Goal: Transaction & Acquisition: Purchase product/service

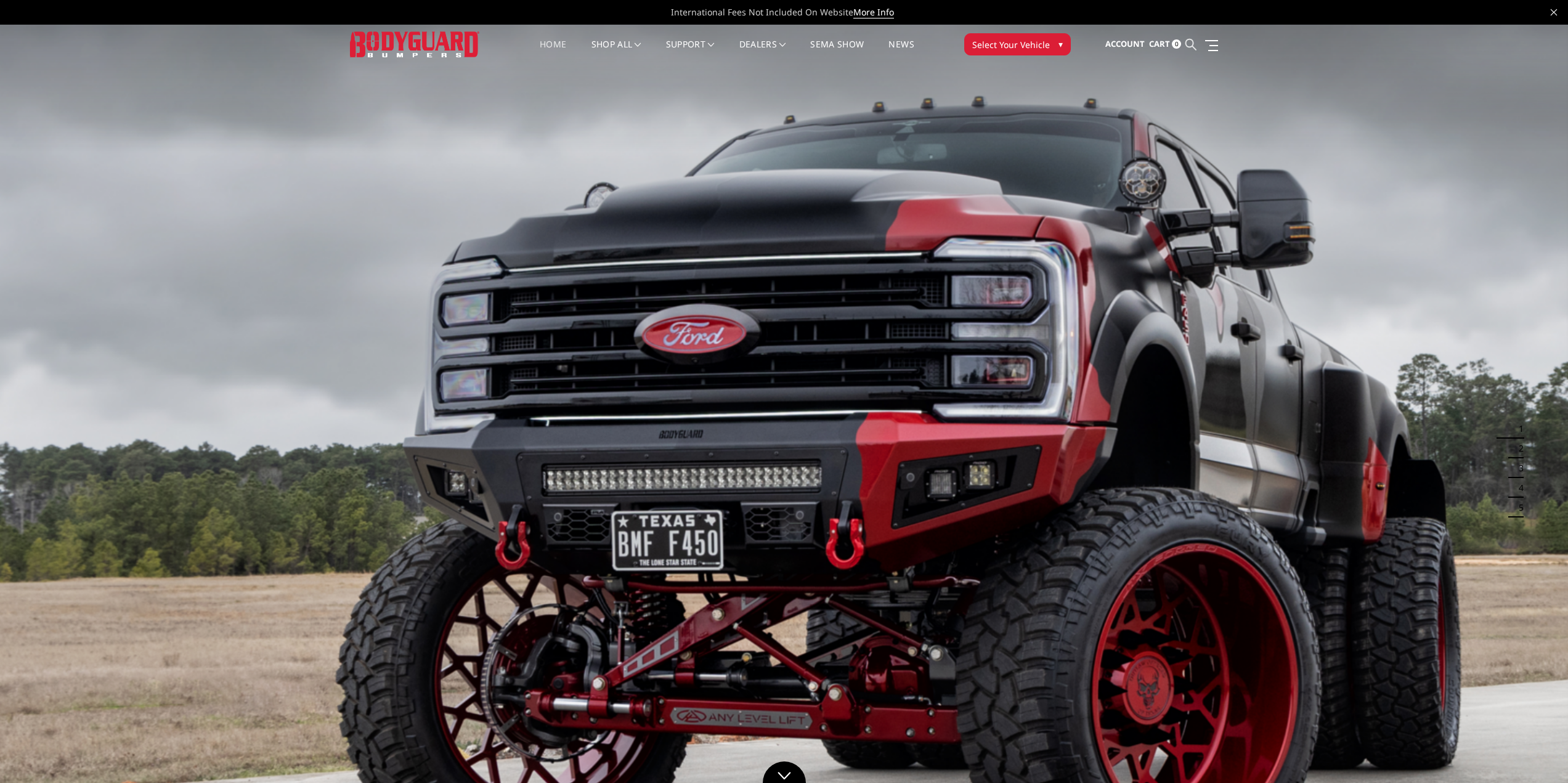
click at [1190, 40] on icon at bounding box center [1190, 44] width 11 height 11
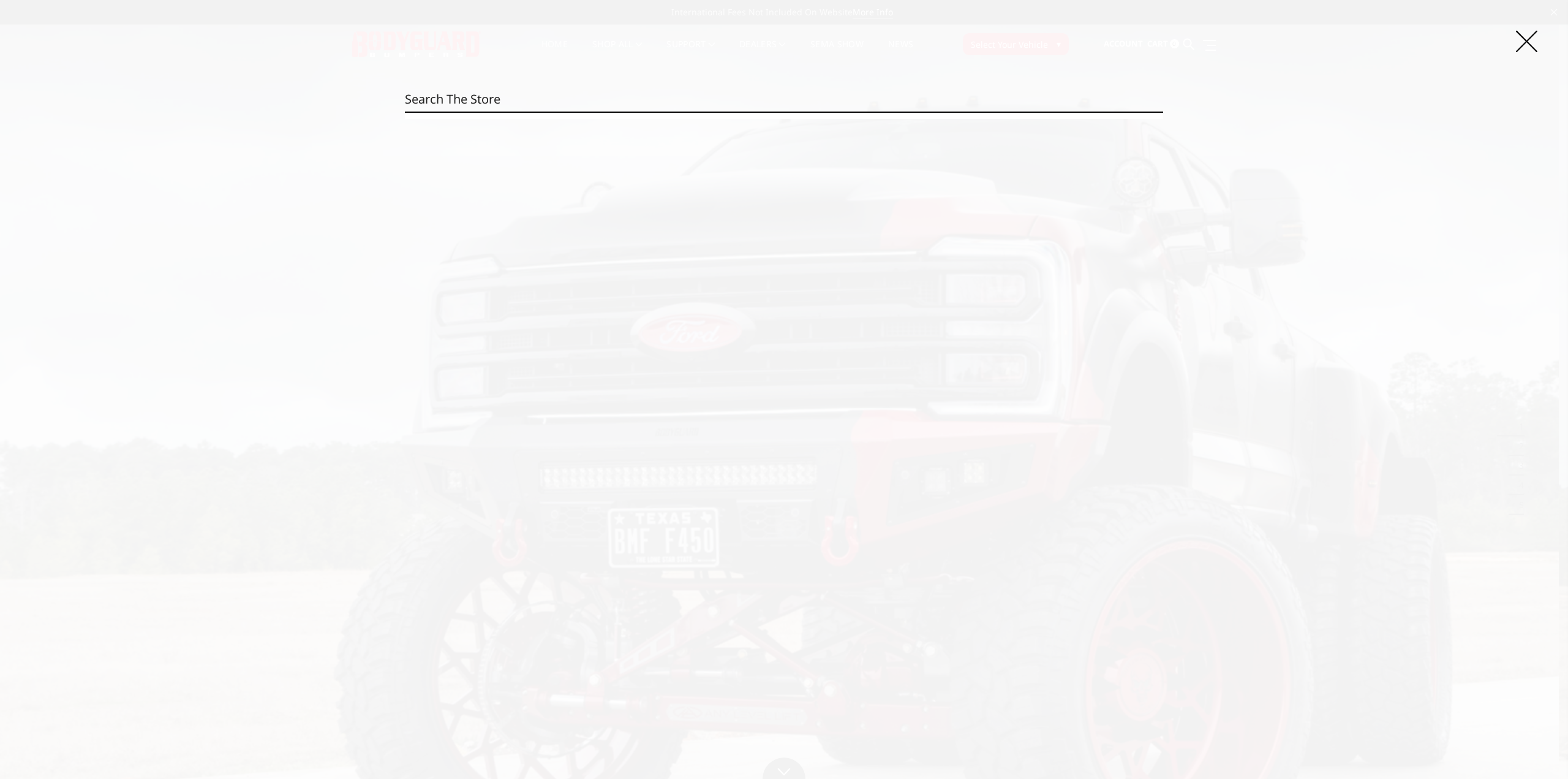
click at [509, 100] on input "Search" at bounding box center [784, 98] width 758 height 24
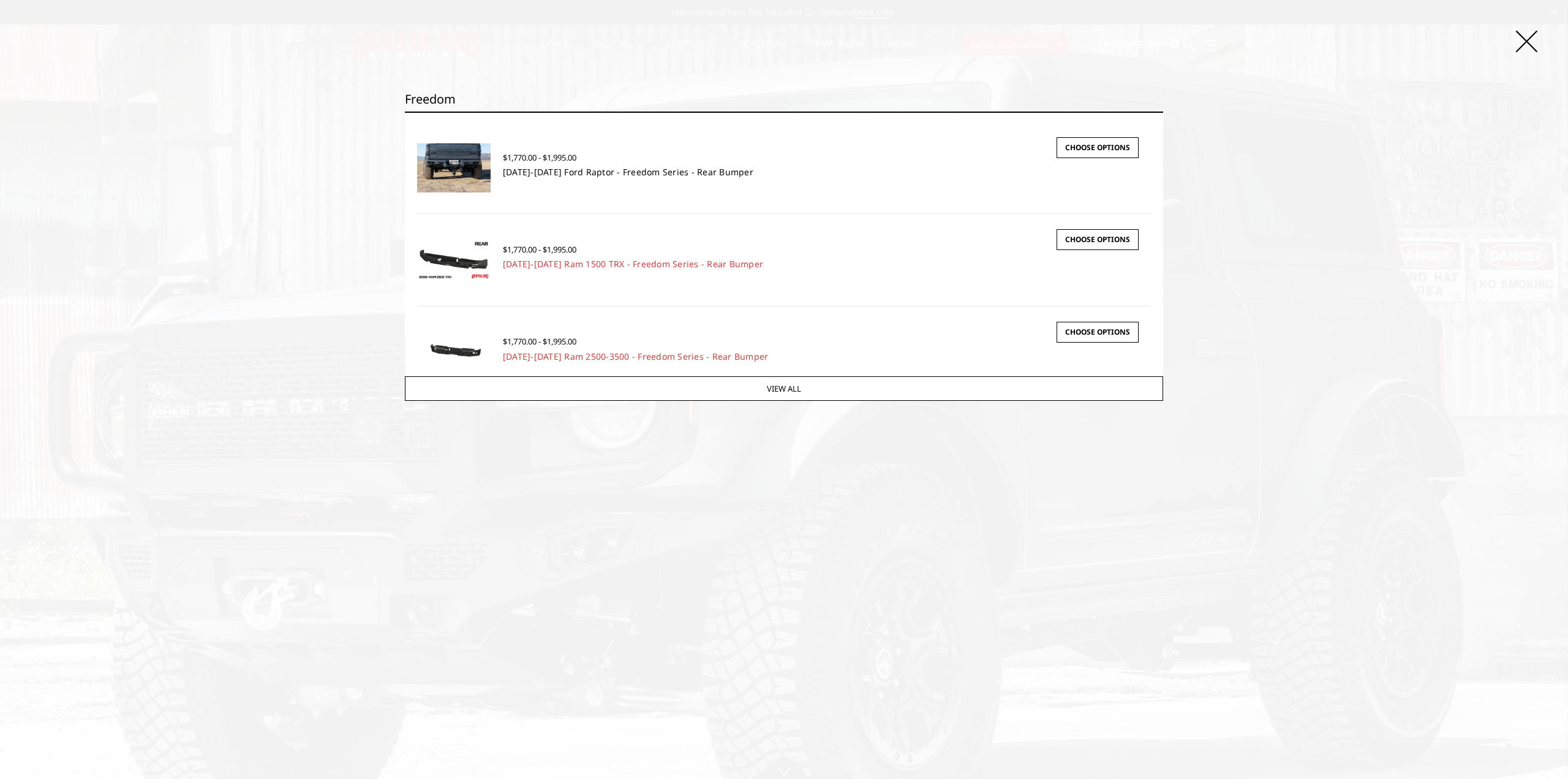
type input "freedom"
click at [586, 171] on link "[DATE]-[DATE] Ford Raptor - Freedom Series - Rear Bumper" at bounding box center [628, 172] width 251 height 12
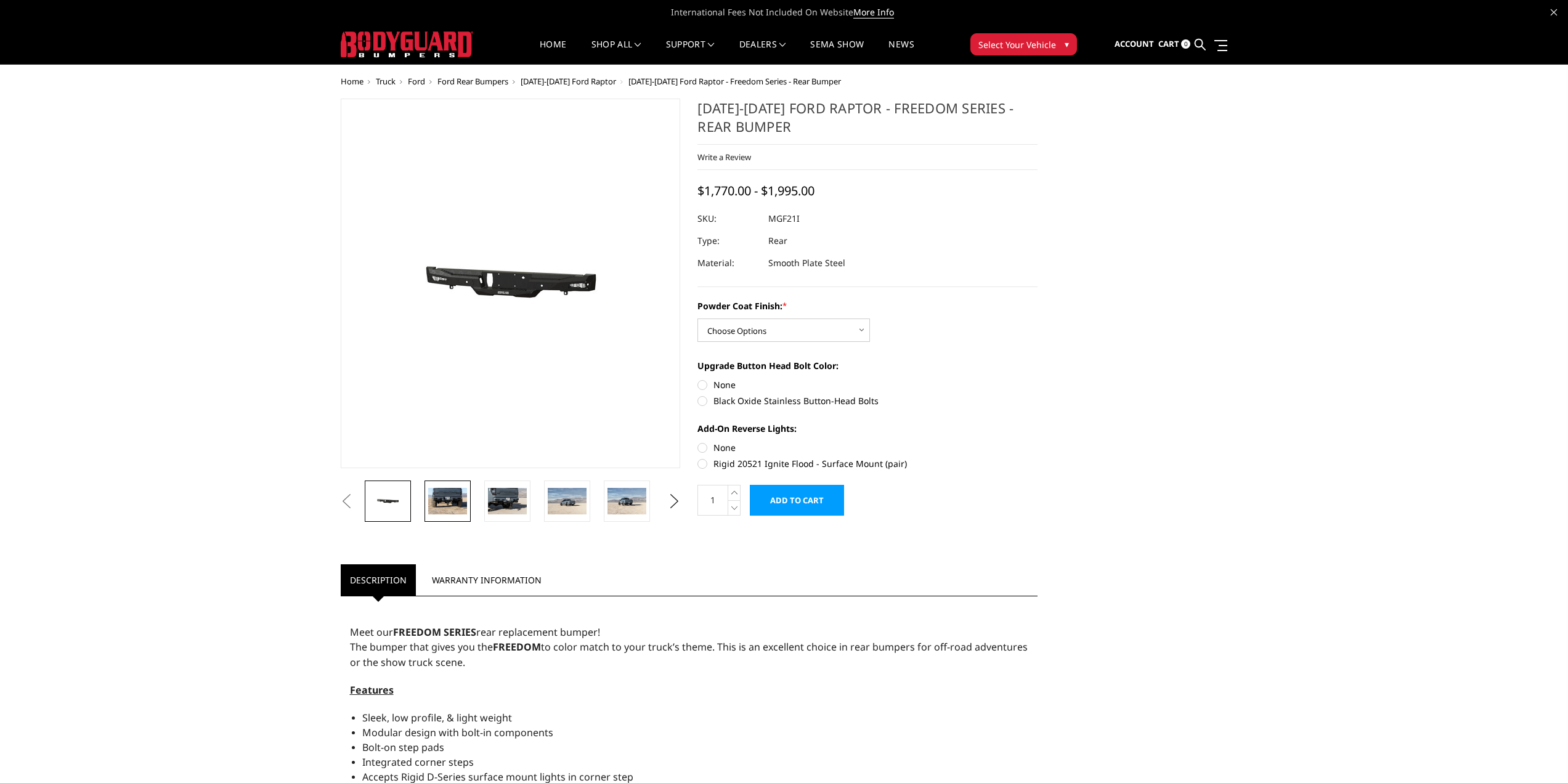
click at [446, 511] on img at bounding box center [447, 501] width 39 height 26
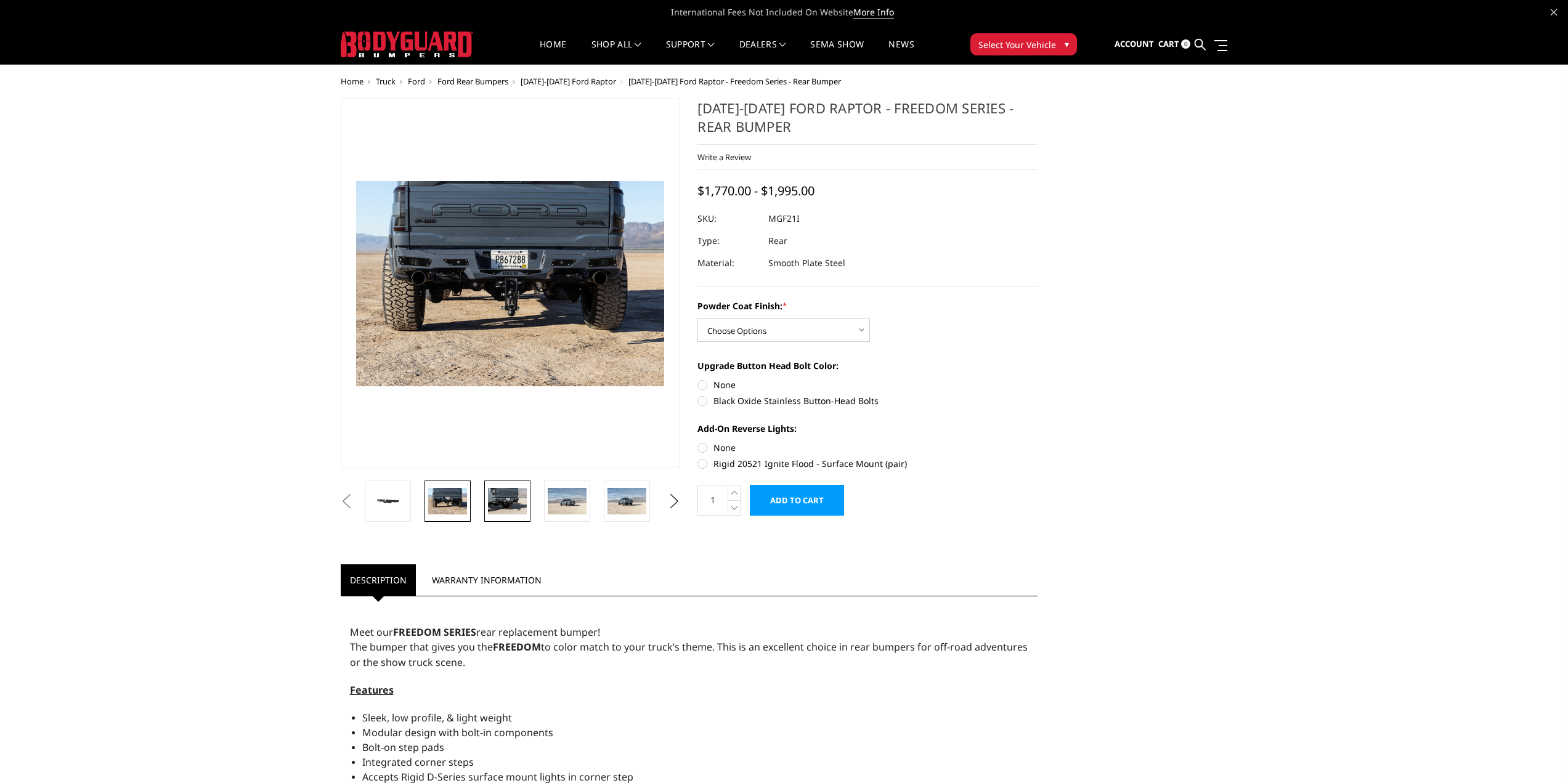
click at [511, 502] on img at bounding box center [507, 501] width 39 height 26
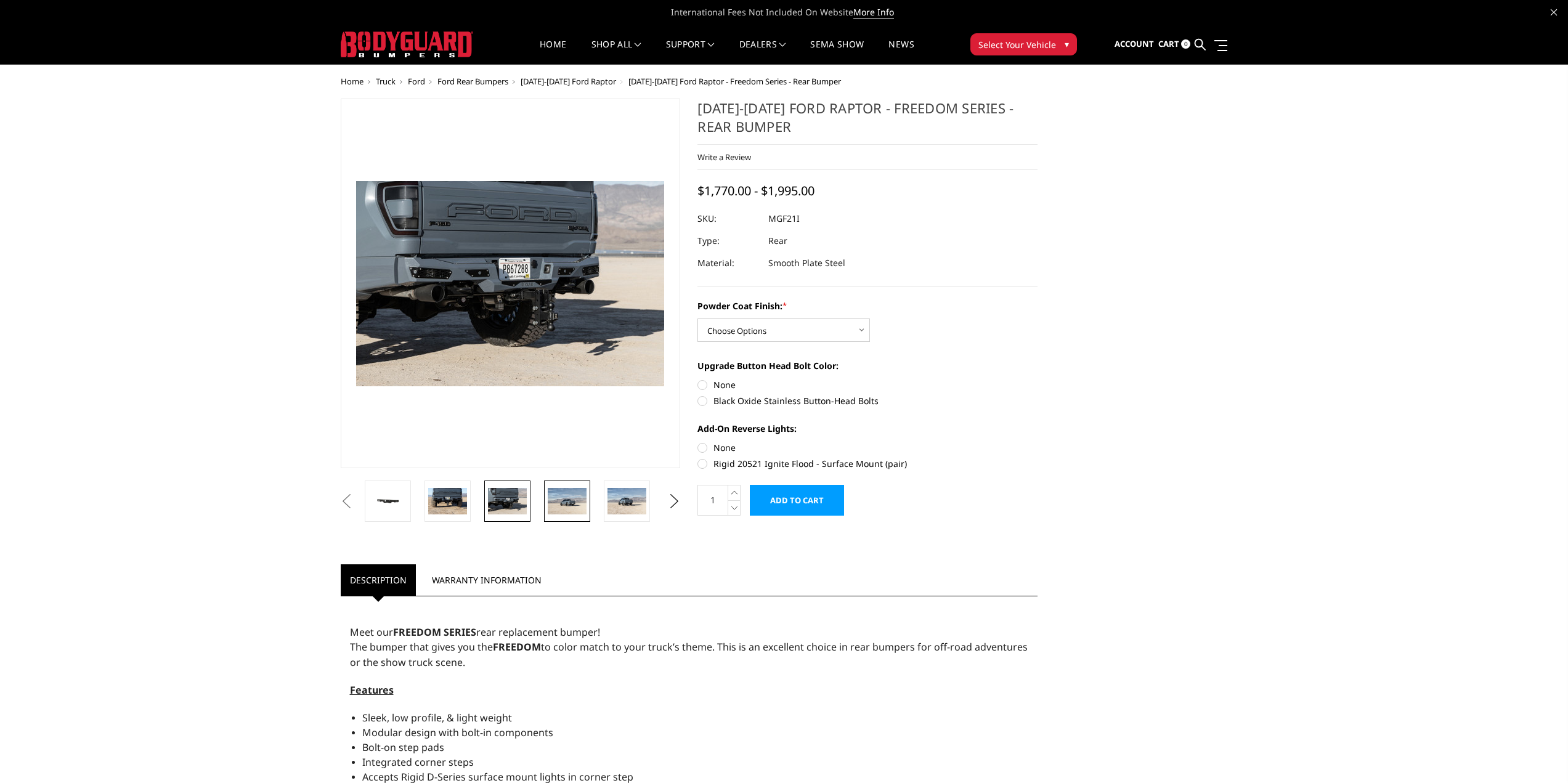
click at [584, 508] on img at bounding box center [567, 501] width 39 height 26
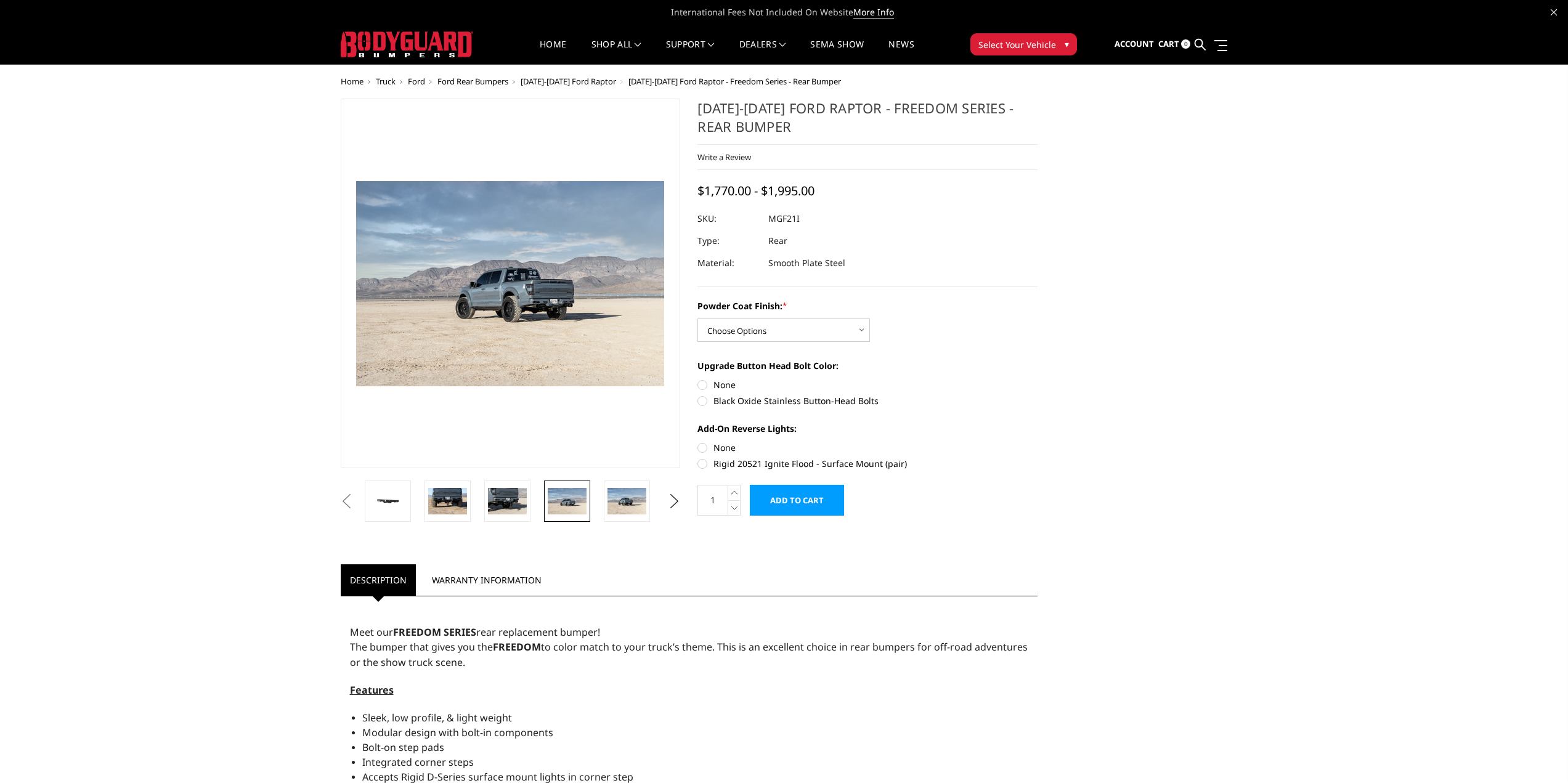
click at [1123, 356] on div "Previous Next" at bounding box center [784, 668] width 904 height 1138
click at [668, 501] on button "Next" at bounding box center [673, 501] width 18 height 18
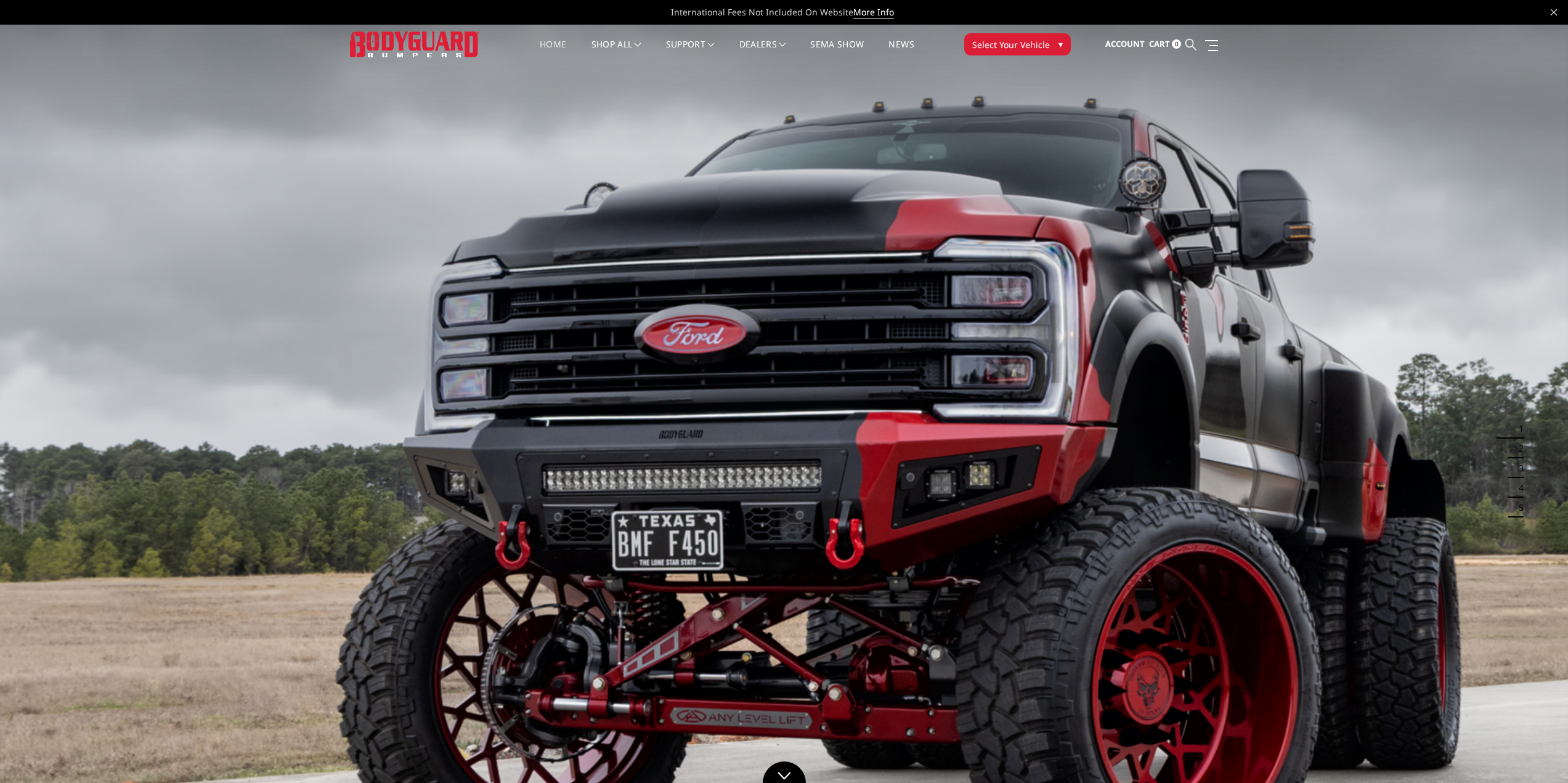
click at [1191, 45] on icon at bounding box center [1190, 44] width 11 height 11
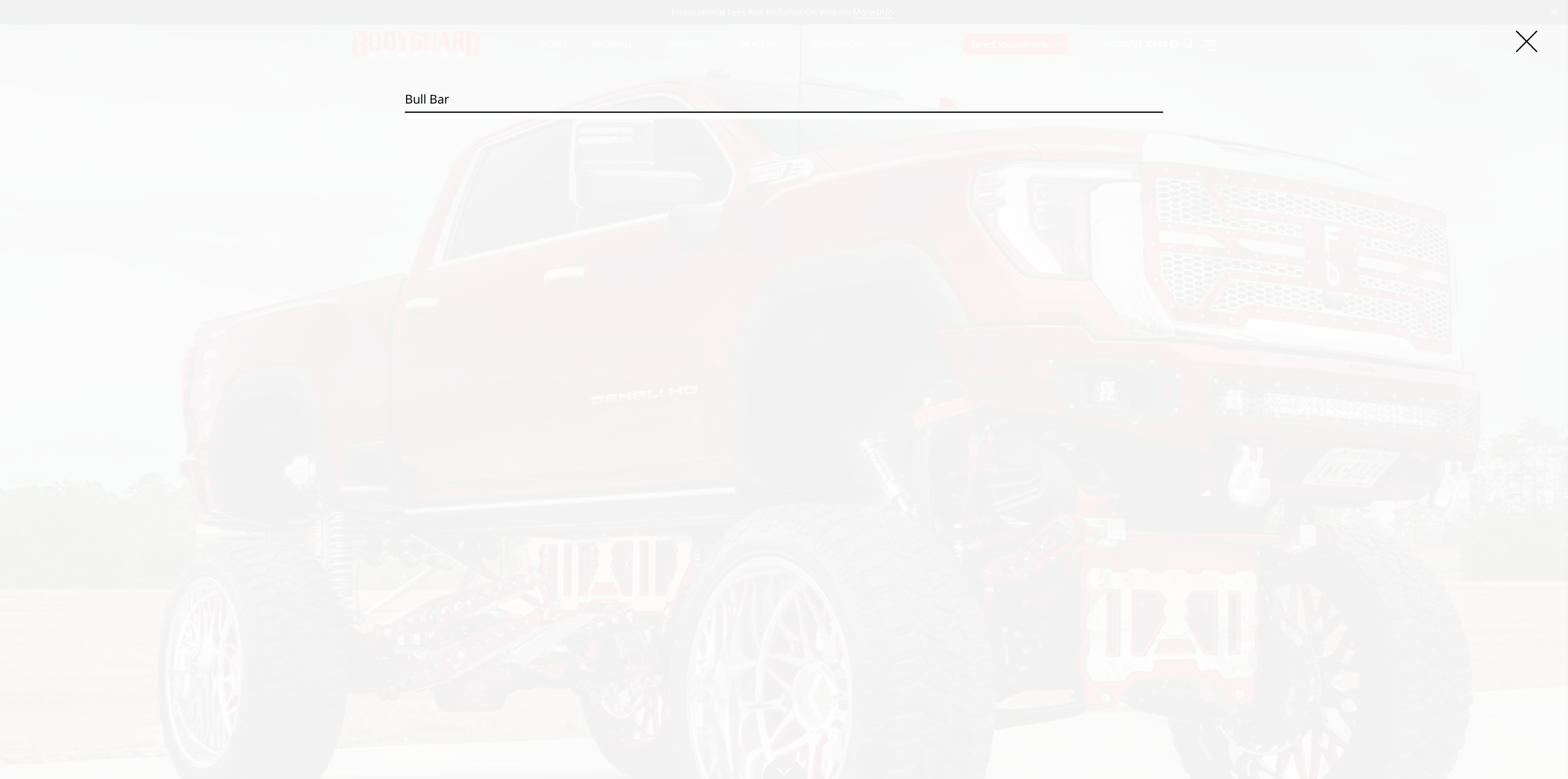
type input "bull bar"
click at [1164, 112] on input "Search" at bounding box center [1164, 112] width 1 height 1
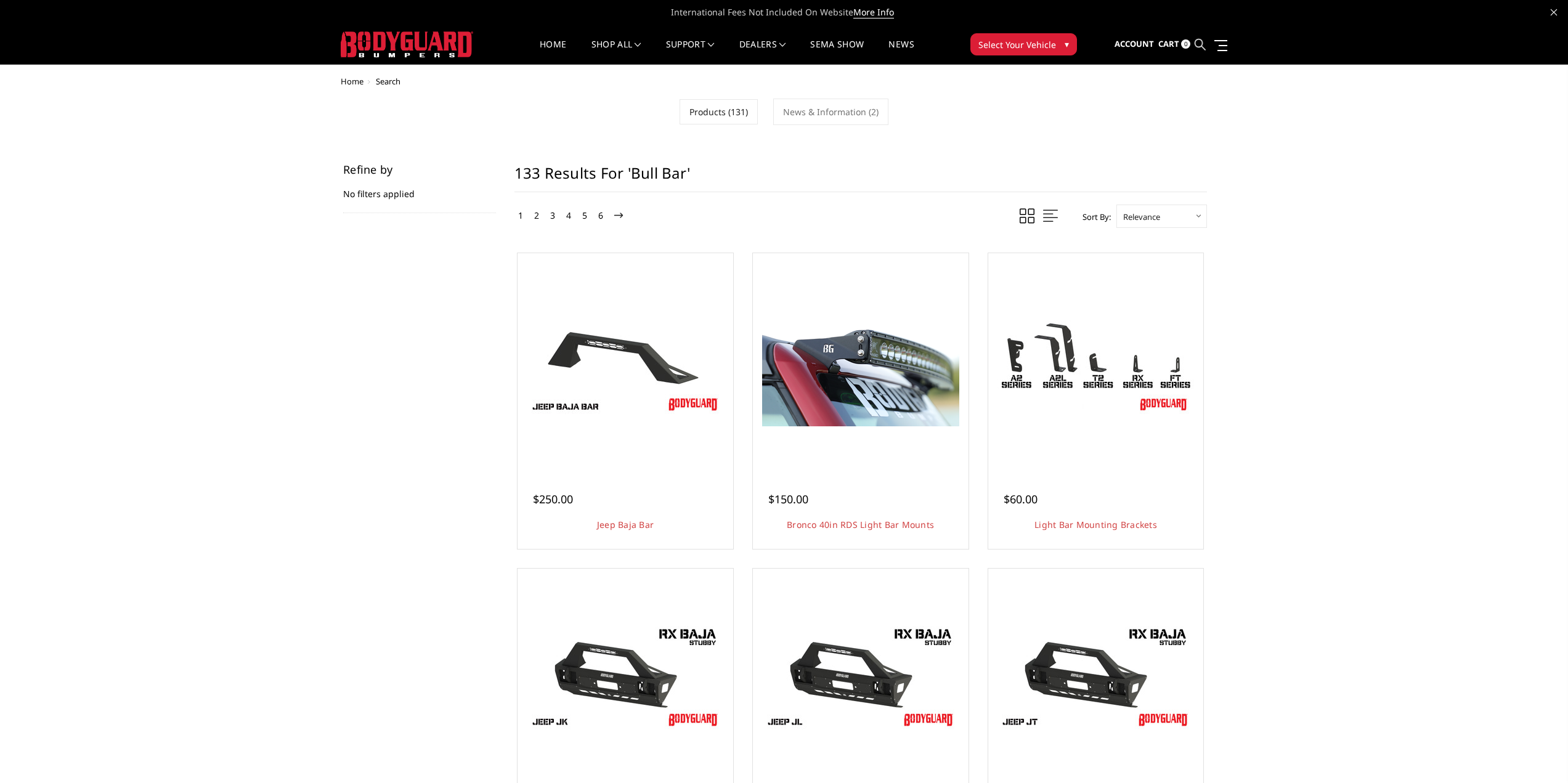
click at [1198, 44] on icon at bounding box center [1199, 44] width 11 height 11
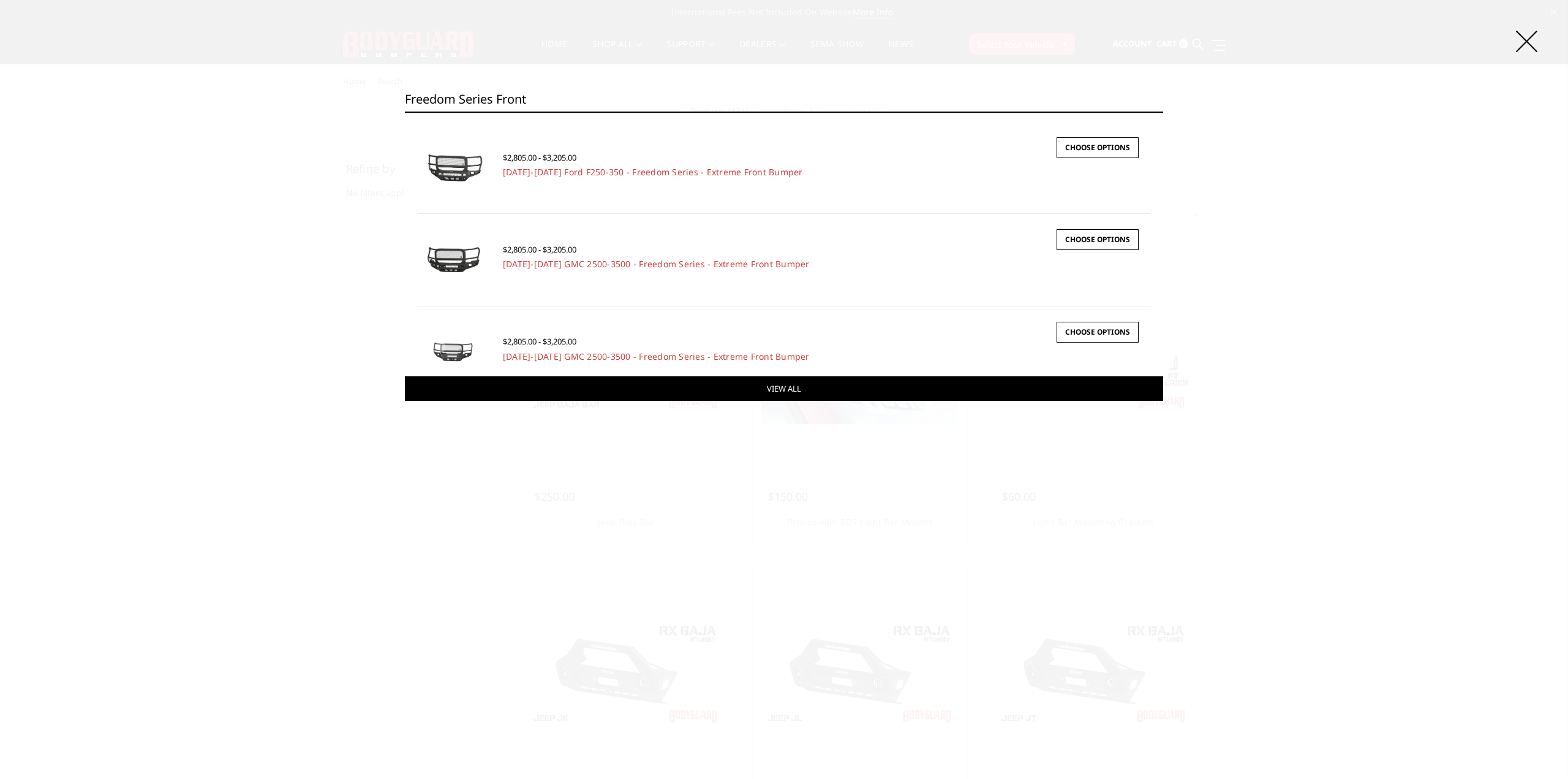
type input "freedom series front"
click at [784, 389] on link "View All" at bounding box center [784, 388] width 758 height 24
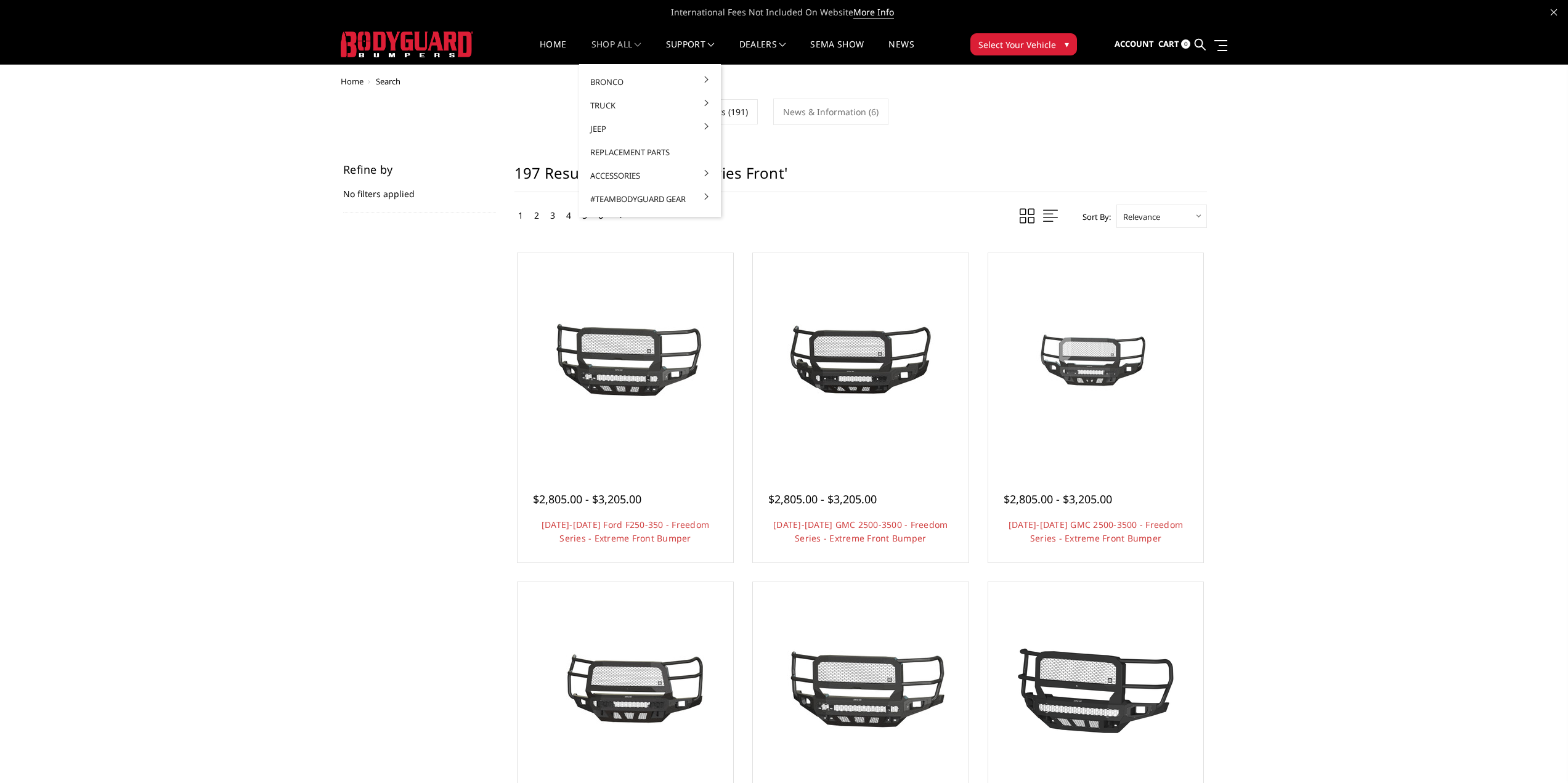
click at [614, 42] on link "shop all" at bounding box center [615, 51] width 49 height 24
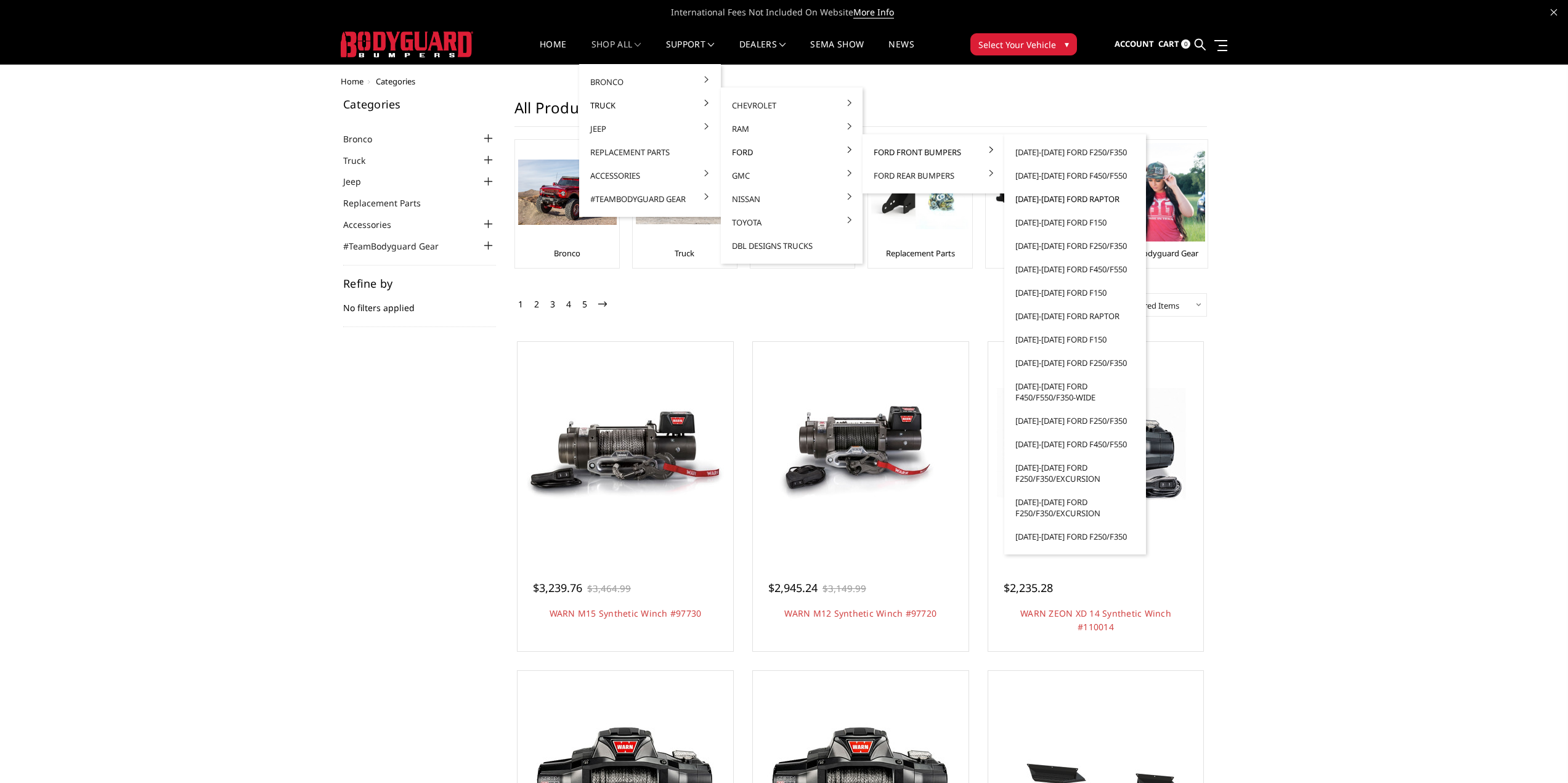
click at [1057, 200] on link "[DATE]-[DATE] Ford Raptor" at bounding box center [1075, 199] width 132 height 23
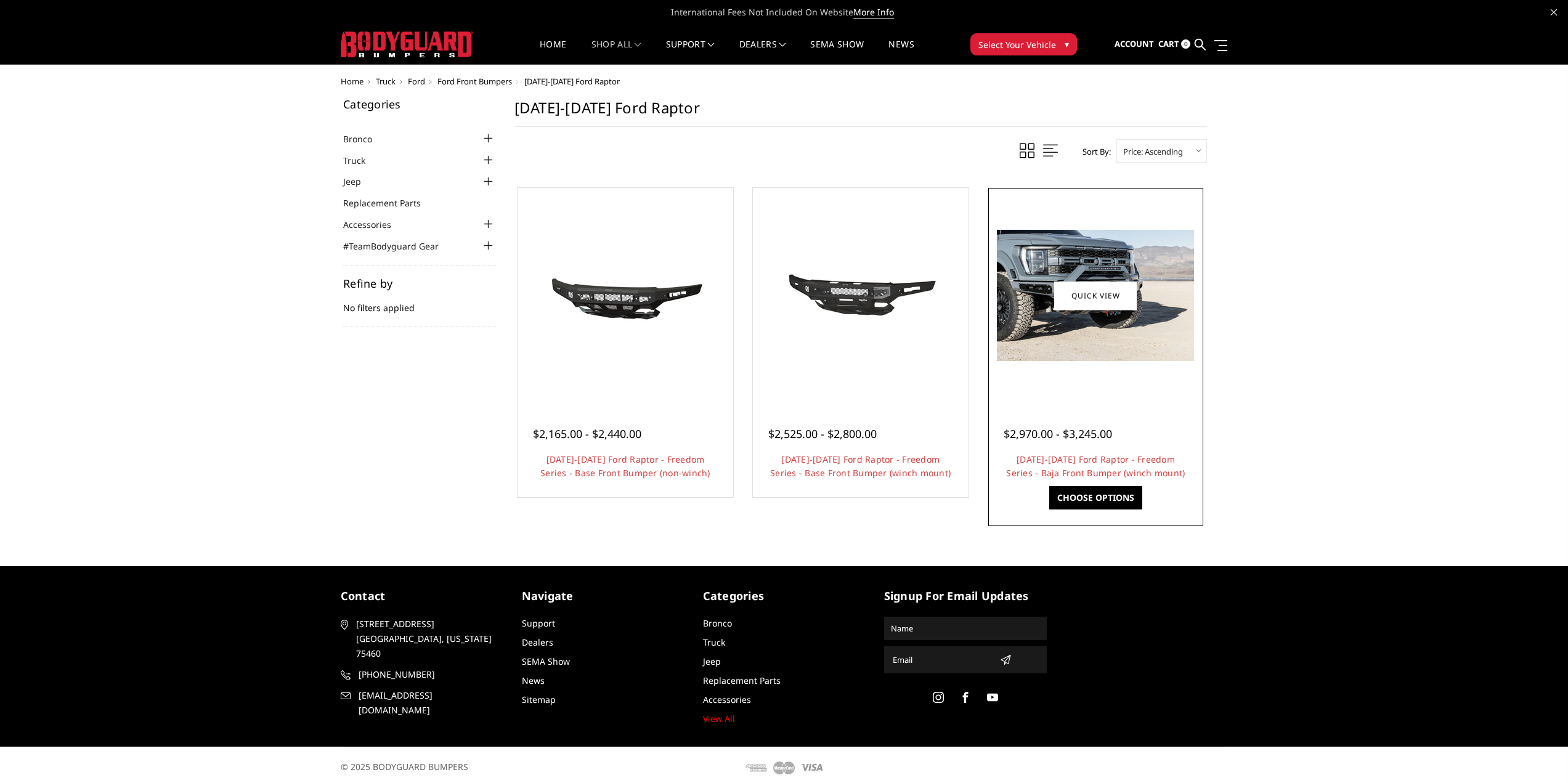
click at [1111, 497] on link "Choose Options" at bounding box center [1095, 498] width 93 height 23
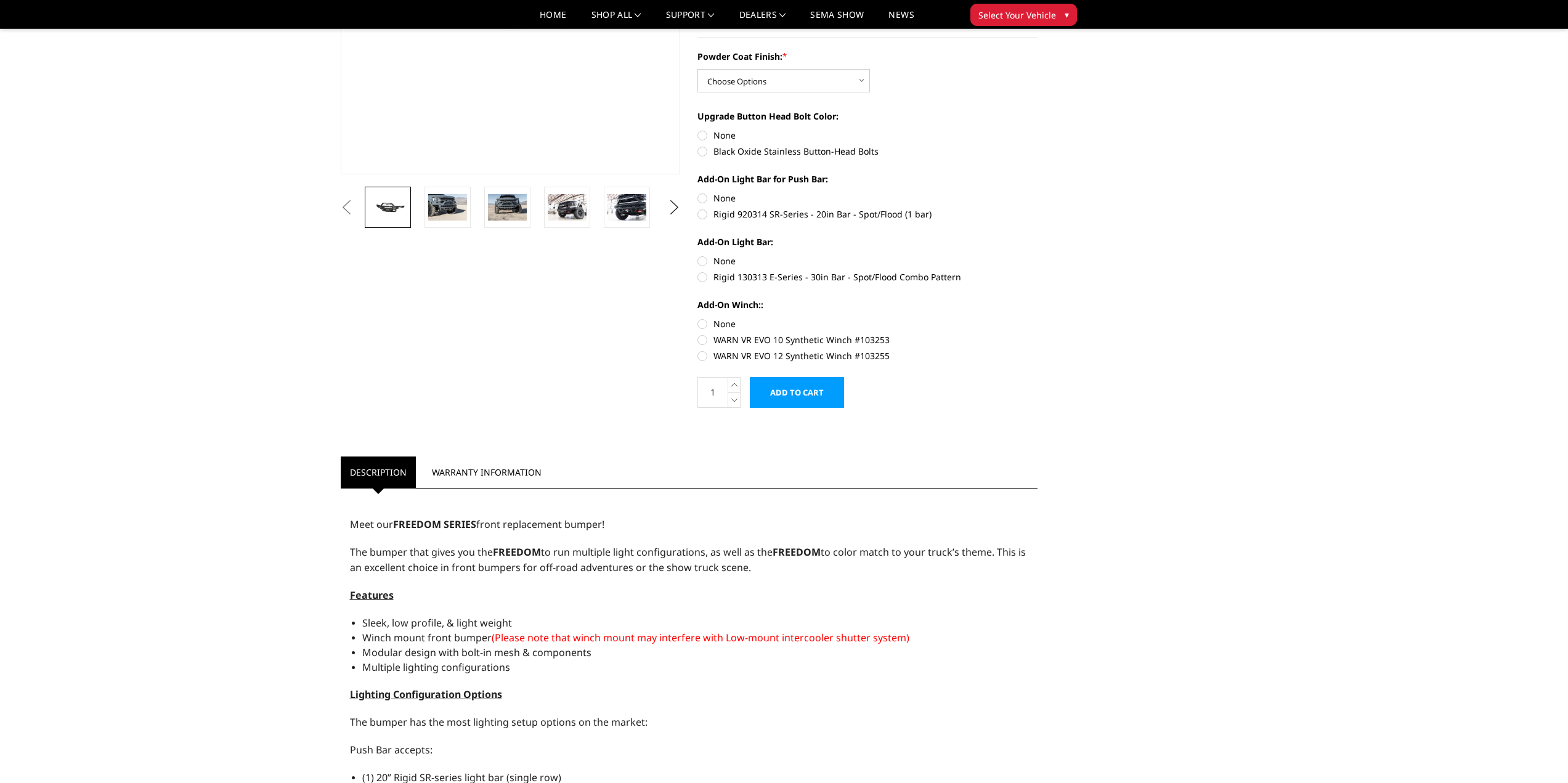
scroll to position [258, 0]
click at [442, 213] on img at bounding box center [447, 206] width 39 height 26
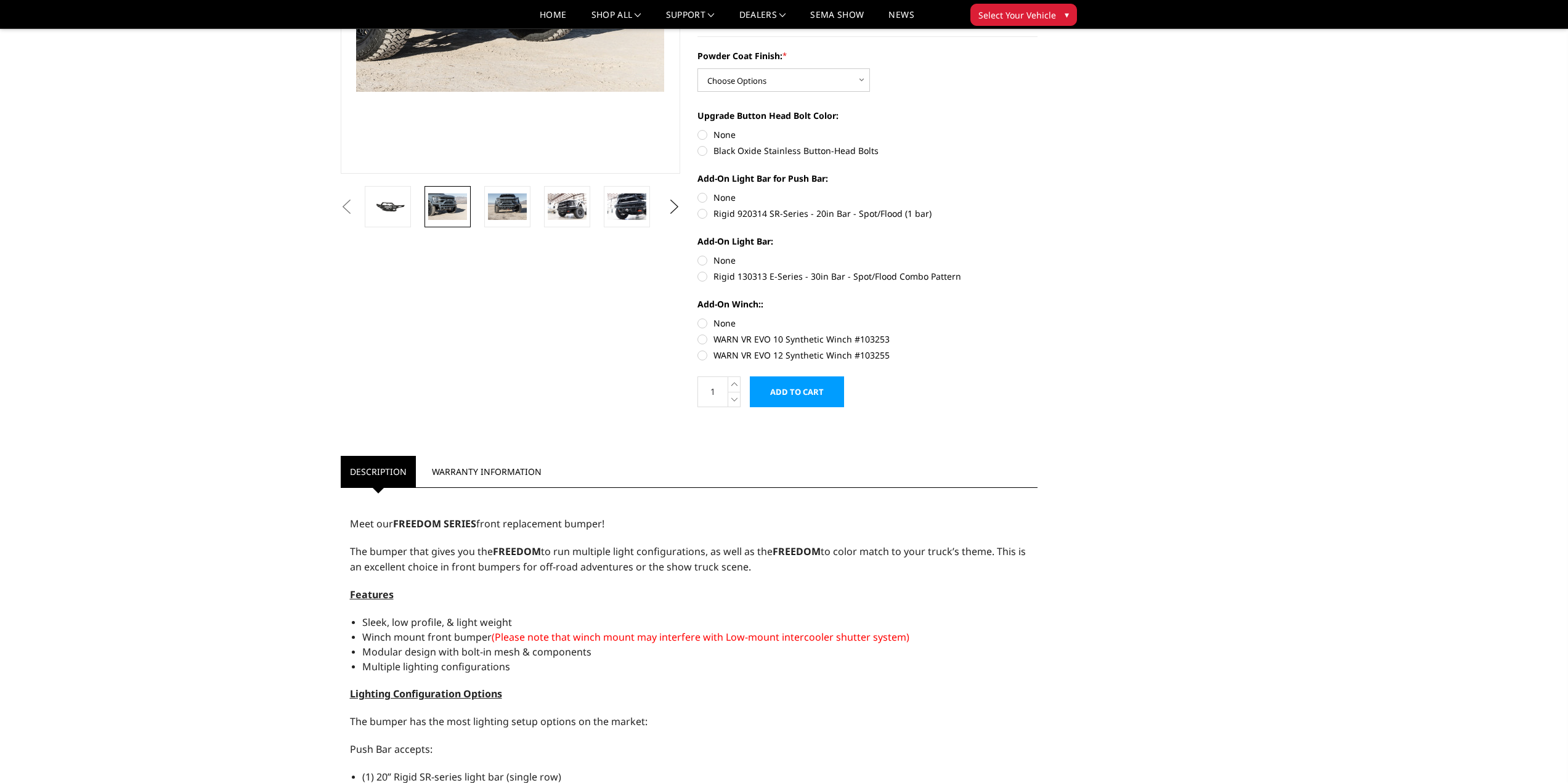
scroll to position [228, 0]
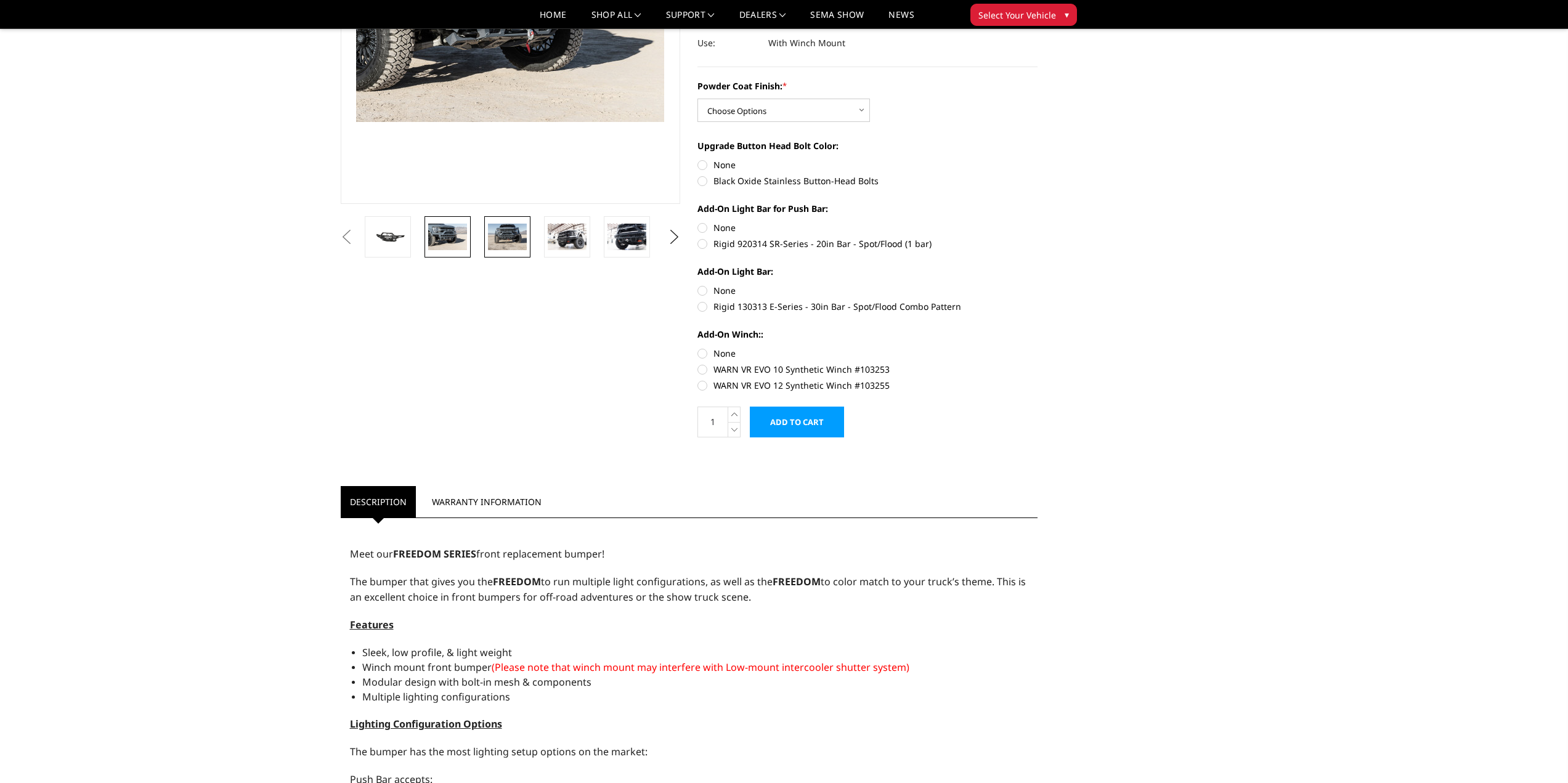
click at [510, 237] on img at bounding box center [507, 236] width 39 height 26
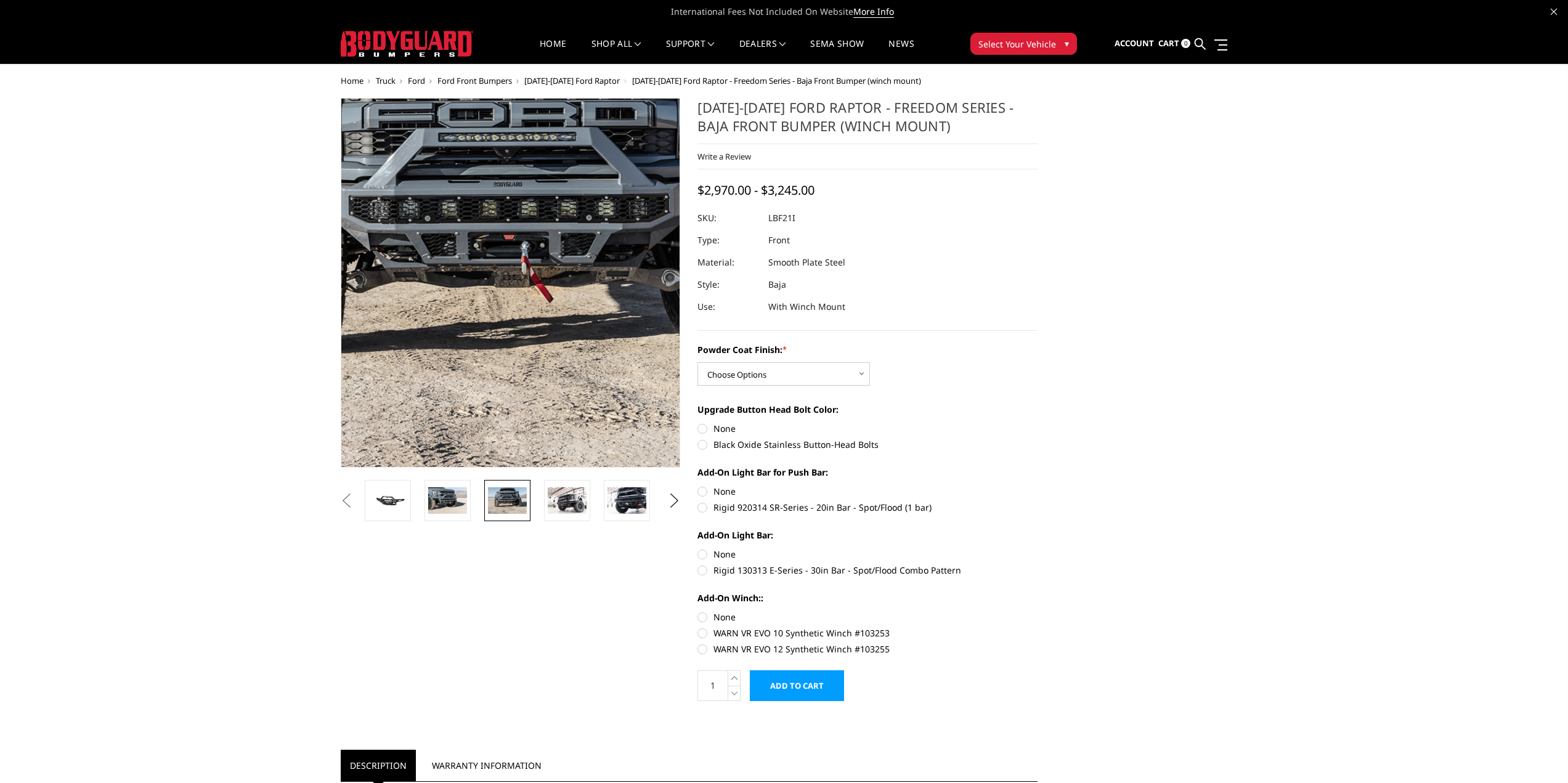
scroll to position [0, 0]
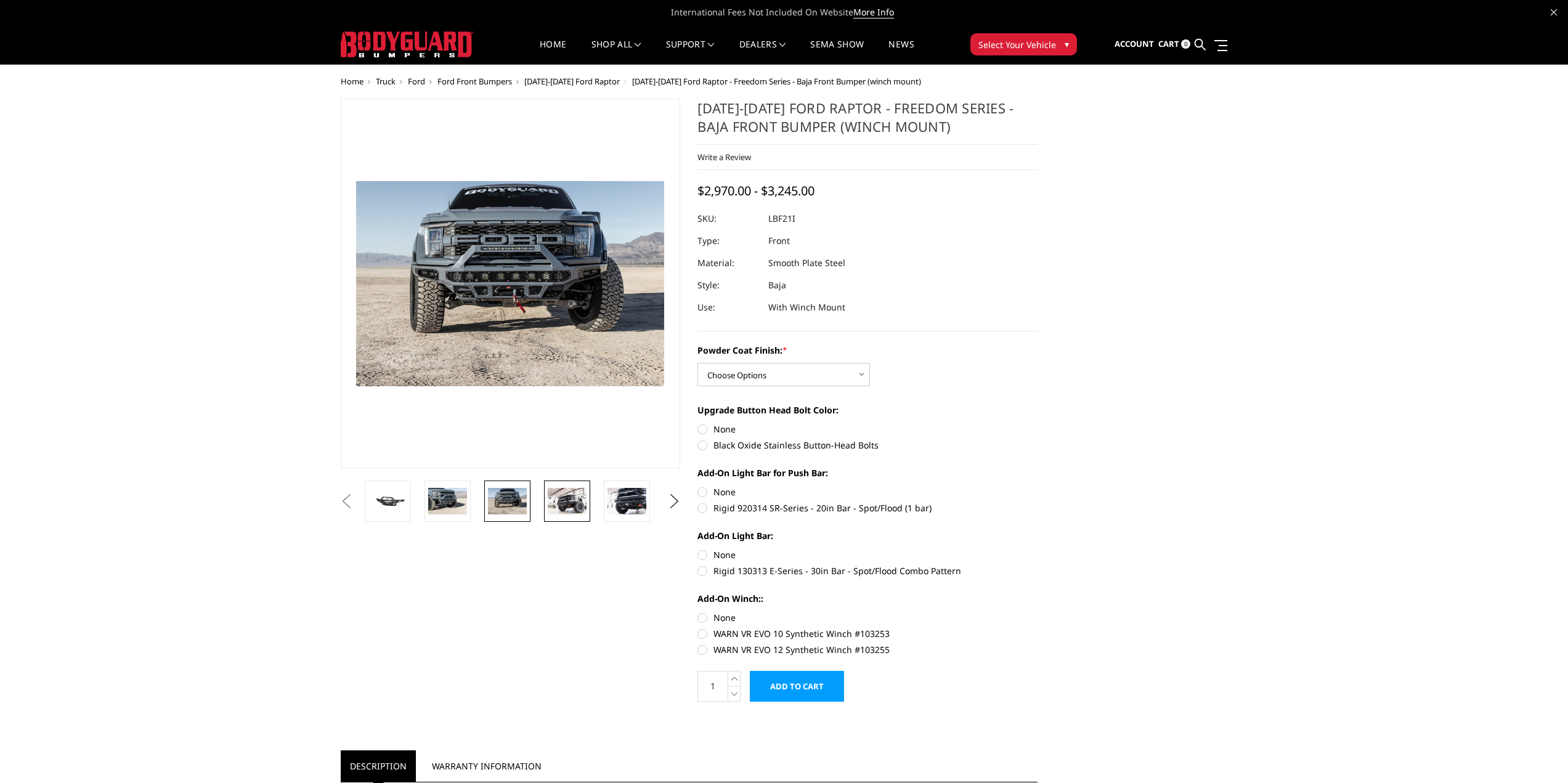
click at [565, 493] on img at bounding box center [567, 501] width 39 height 26
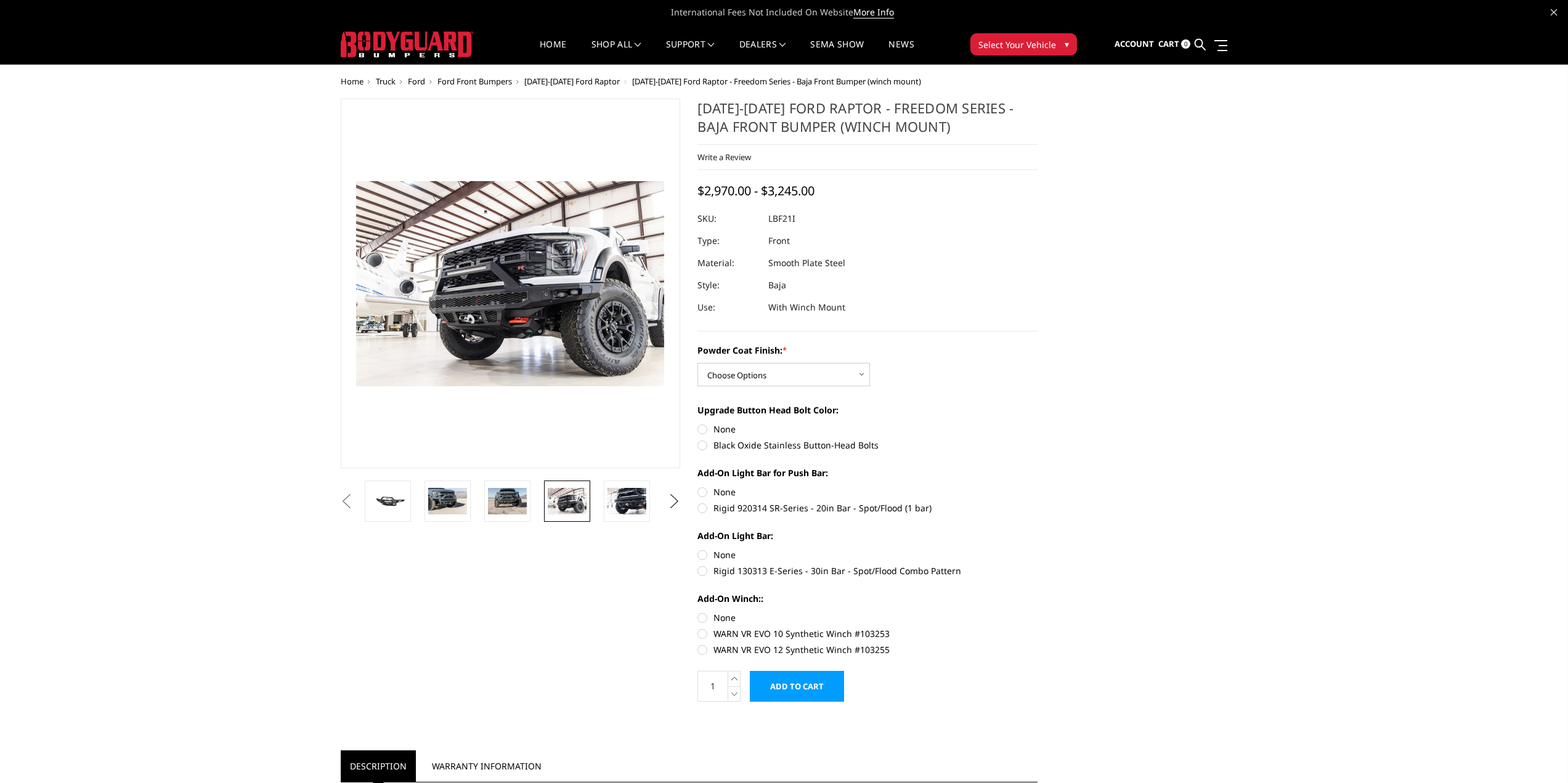
click at [672, 508] on button "Next" at bounding box center [673, 501] width 18 height 18
click at [857, 372] on select "Choose Options Bare Metal Texture Black Powder Coat" at bounding box center [784, 375] width 173 height 23
select select "2766"
click at [698, 363] on select "Choose Options Bare Metal Texture Black Powder Coat" at bounding box center [784, 375] width 173 height 23
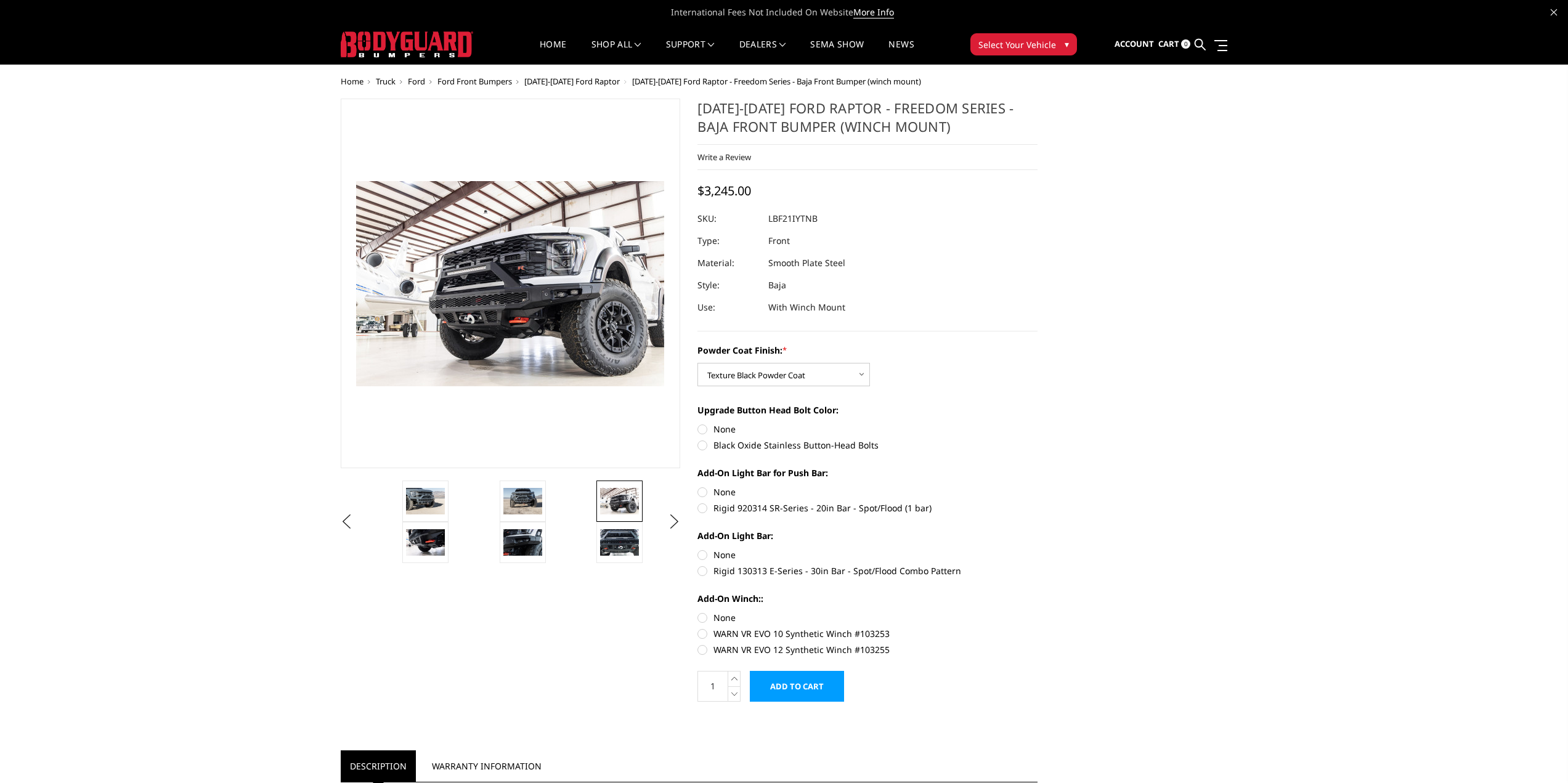
click at [707, 444] on label "Black Oxide Stainless Button-Head Bolts" at bounding box center [867, 444] width 340 height 13
click at [1037, 423] on input "Black Oxide Stainless Button-Head Bolts" at bounding box center [1037, 422] width 1 height 1
radio input "true"
click at [705, 506] on label "Rigid 920314 SR-Series - 20in Bar - Spot/Flood (1 bar)" at bounding box center [867, 507] width 340 height 13
click at [1037, 486] on input "Rigid 920314 SR-Series - 20in Bar - Spot/Flood (1 bar)" at bounding box center [1037, 485] width 1 height 1
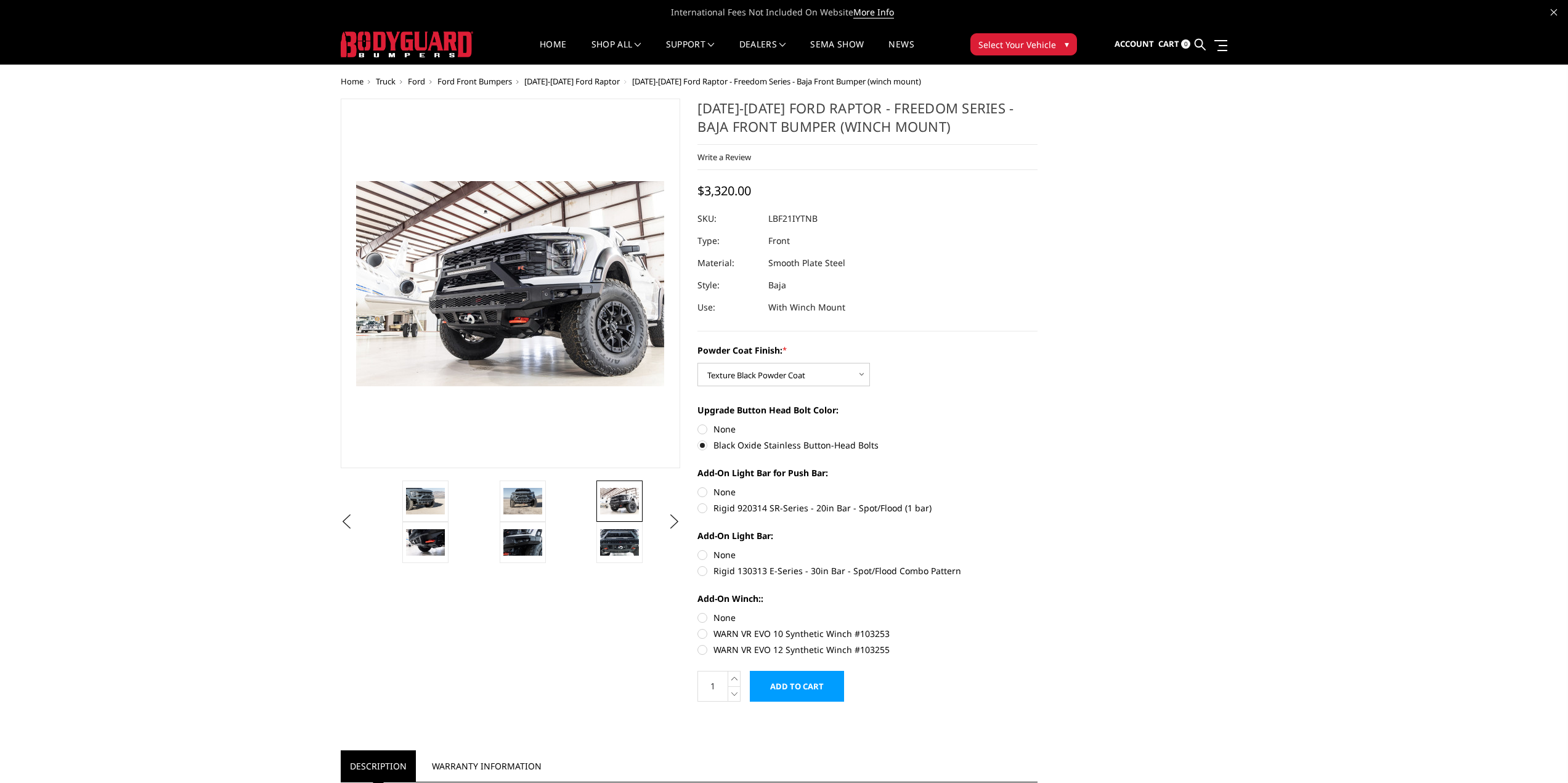
radio input "true"
click at [702, 510] on label "Rigid 920314 SR-Series - 20in Bar - Spot/Flood (1 bar)" at bounding box center [867, 507] width 340 height 13
click at [1037, 486] on input "Rigid 920314 SR-Series - 20in Bar - Spot/Flood (1 bar)" at bounding box center [1037, 485] width 1 height 1
click at [700, 508] on label "Rigid 920314 SR-Series - 20in Bar - Spot/Flood (1 bar)" at bounding box center [867, 507] width 340 height 13
click at [1037, 486] on input "Rigid 920314 SR-Series - 20in Bar - Spot/Flood (1 bar)" at bounding box center [1037, 485] width 1 height 1
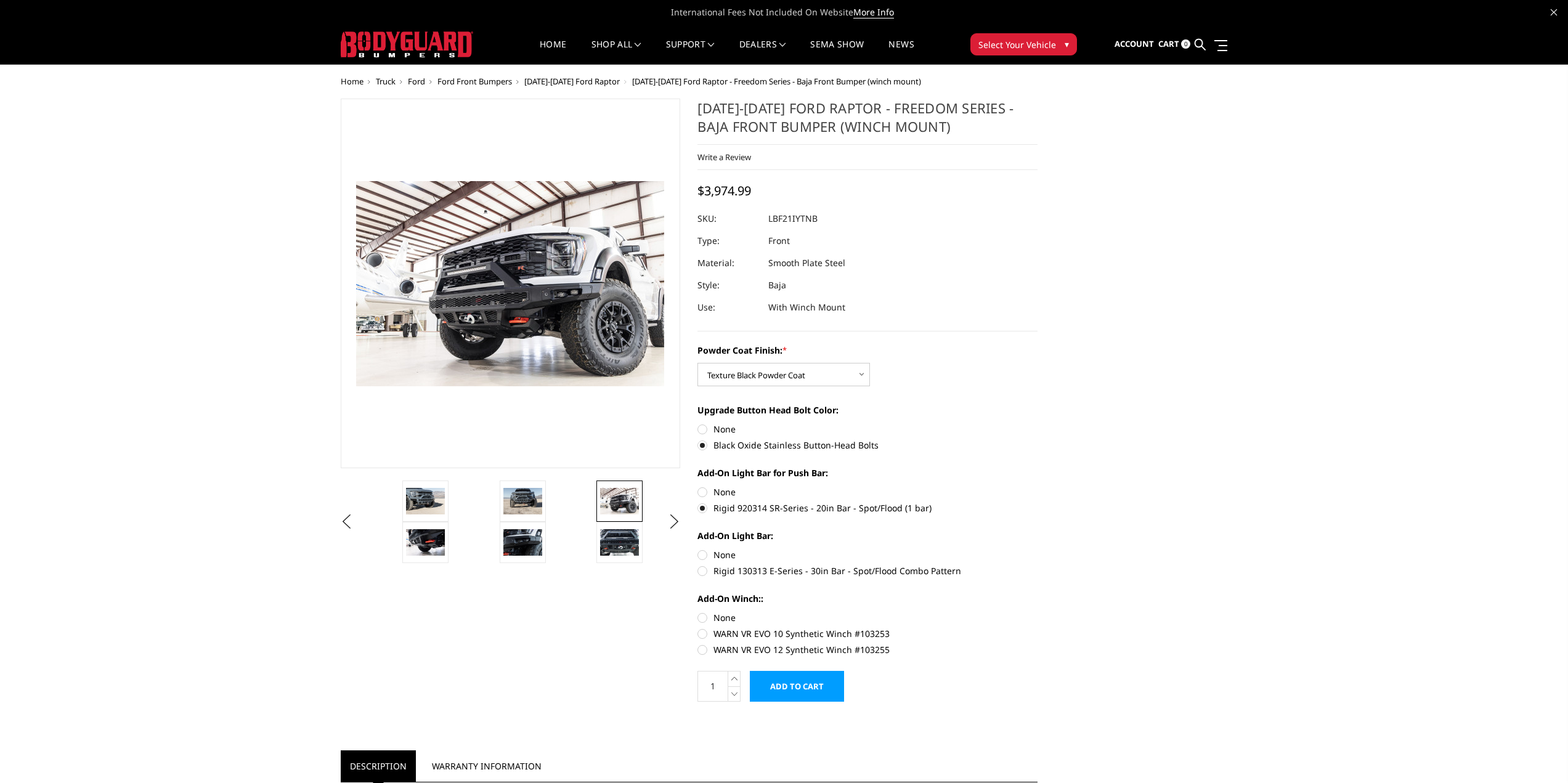
click at [702, 487] on label "None" at bounding box center [867, 491] width 340 height 13
click at [698, 486] on input "None" at bounding box center [698, 485] width 1 height 1
radio input "true"
click at [702, 630] on label "WARN VR EVO 10 Synthetic Winch #103253" at bounding box center [867, 633] width 340 height 13
click at [1037, 611] on input "WARN VR EVO 10 Synthetic Winch #103253" at bounding box center [1037, 611] width 1 height 1
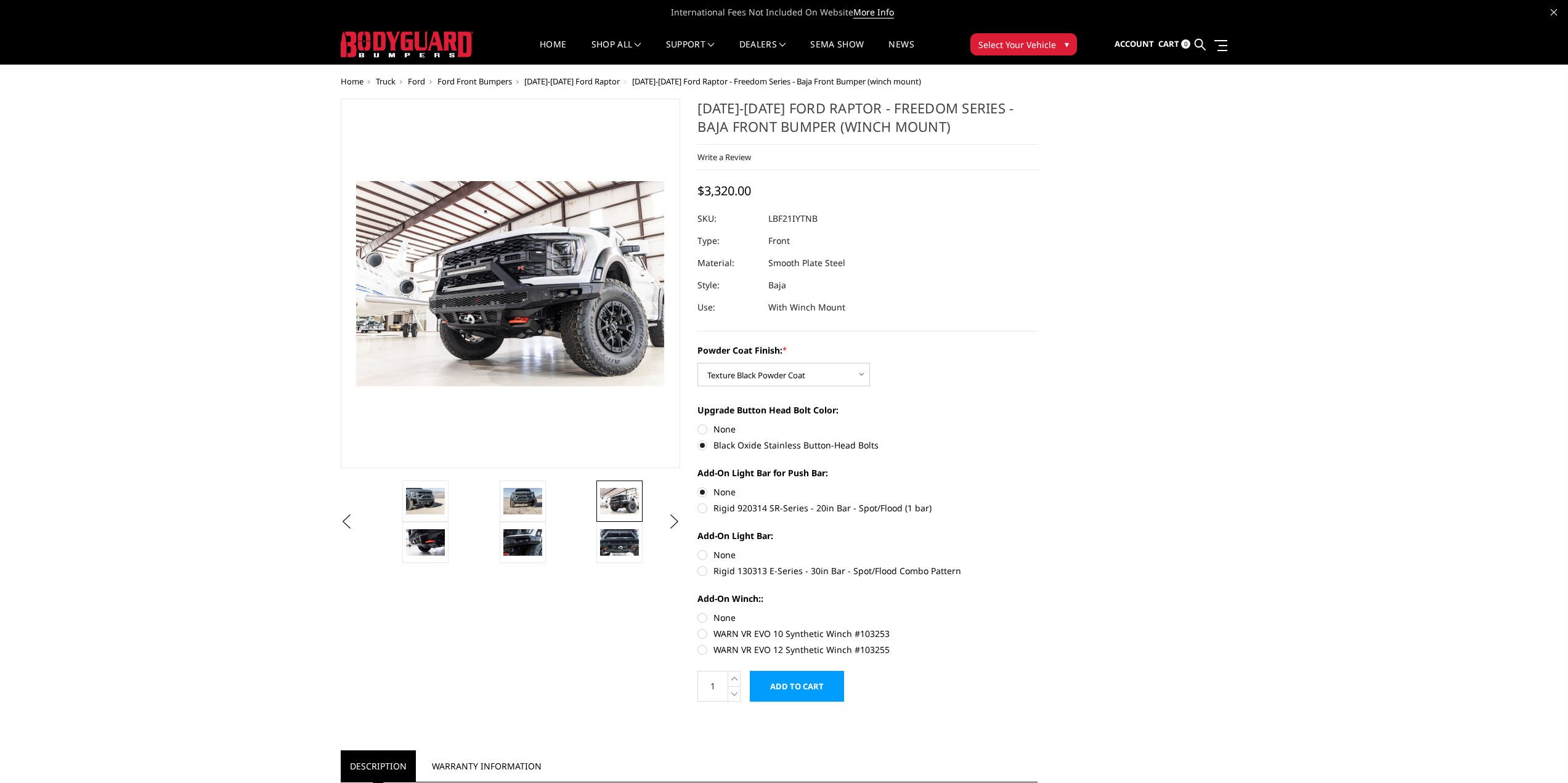
radio input "true"
click at [701, 652] on label "WARN VR EVO 12 Synthetic Winch #103255" at bounding box center [867, 649] width 340 height 13
click at [1037, 628] on input "WARN VR EVO 12 Synthetic Winch #103255" at bounding box center [1037, 627] width 1 height 1
radio input "true"
click at [702, 634] on label "WARN VR EVO 10 Synthetic Winch #103253" at bounding box center [867, 633] width 340 height 13
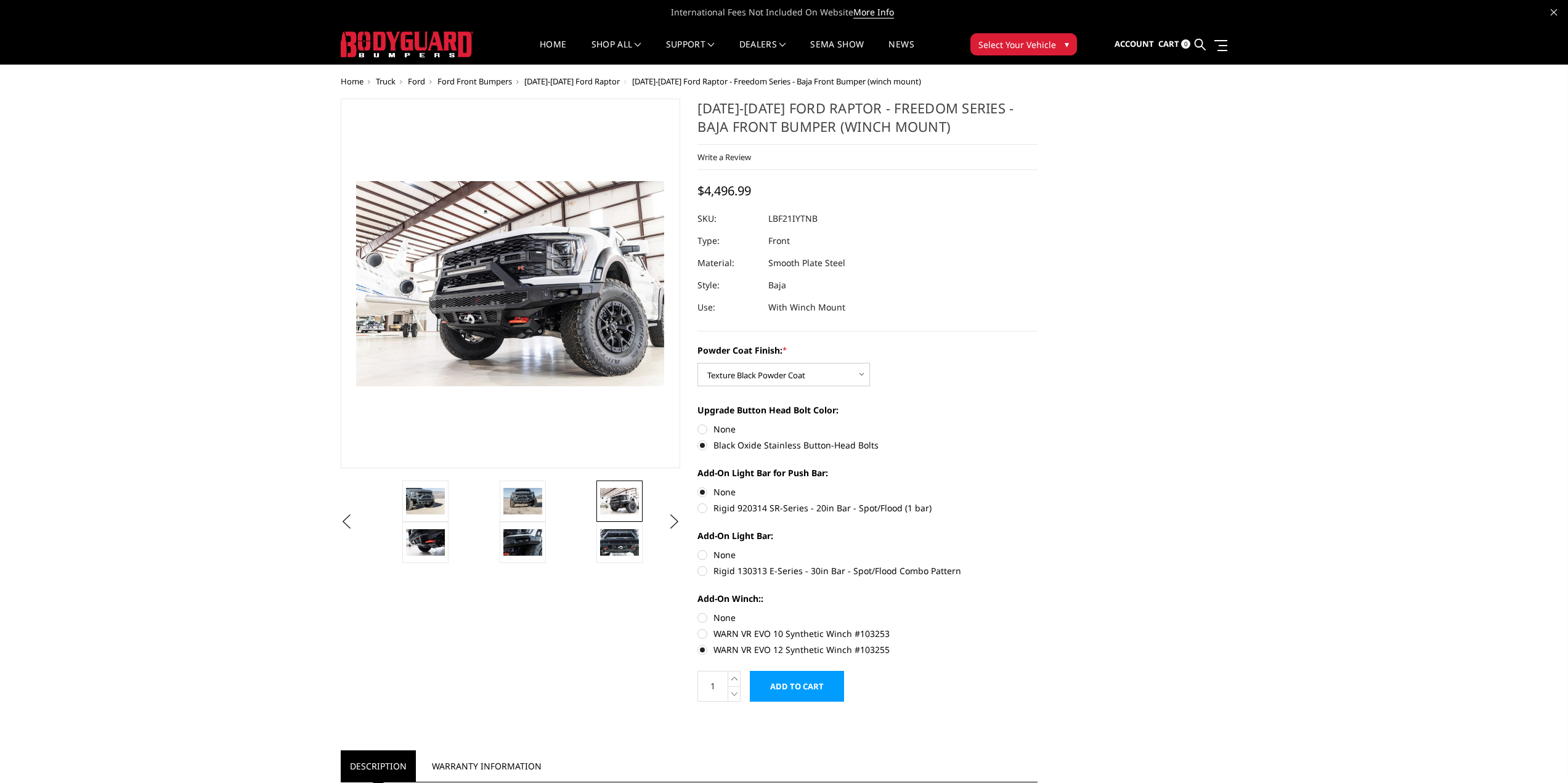
click at [1037, 611] on input "WARN VR EVO 10 Synthetic Winch #103253" at bounding box center [1037, 611] width 1 height 1
radio input "true"
click at [420, 502] on img at bounding box center [425, 501] width 39 height 26
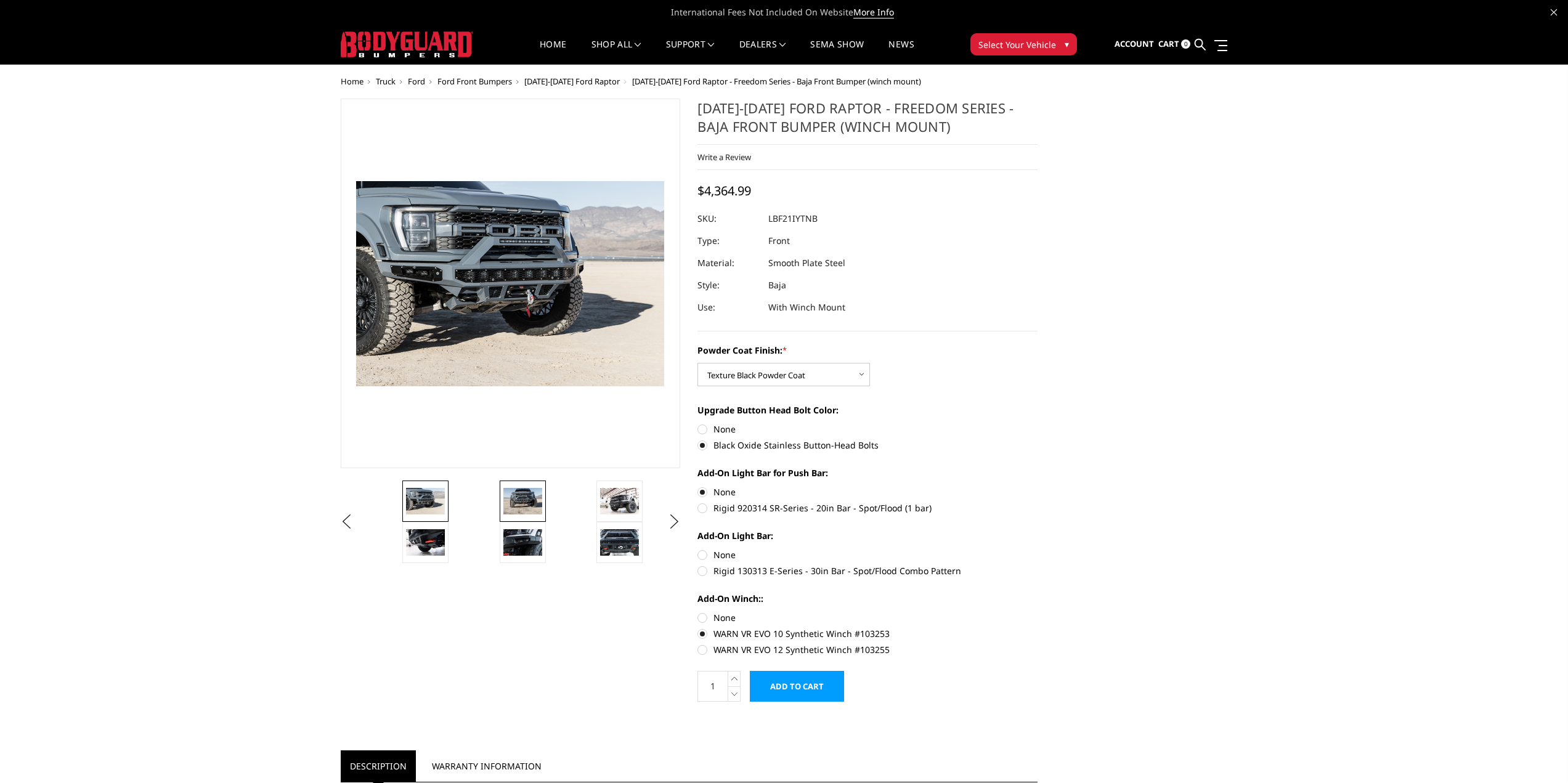
click at [538, 506] on img at bounding box center [523, 501] width 39 height 26
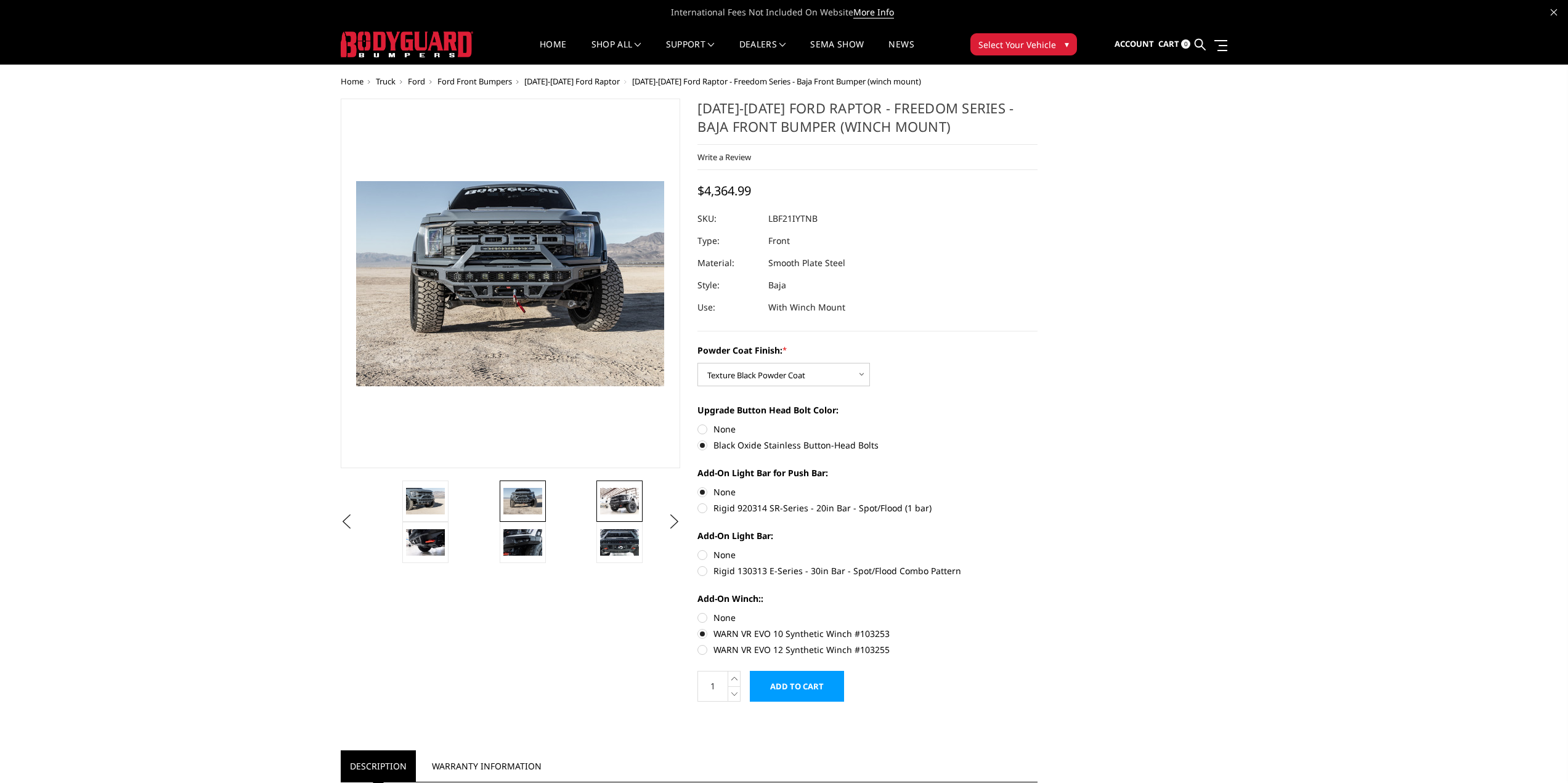
click at [630, 502] on img at bounding box center [619, 501] width 39 height 26
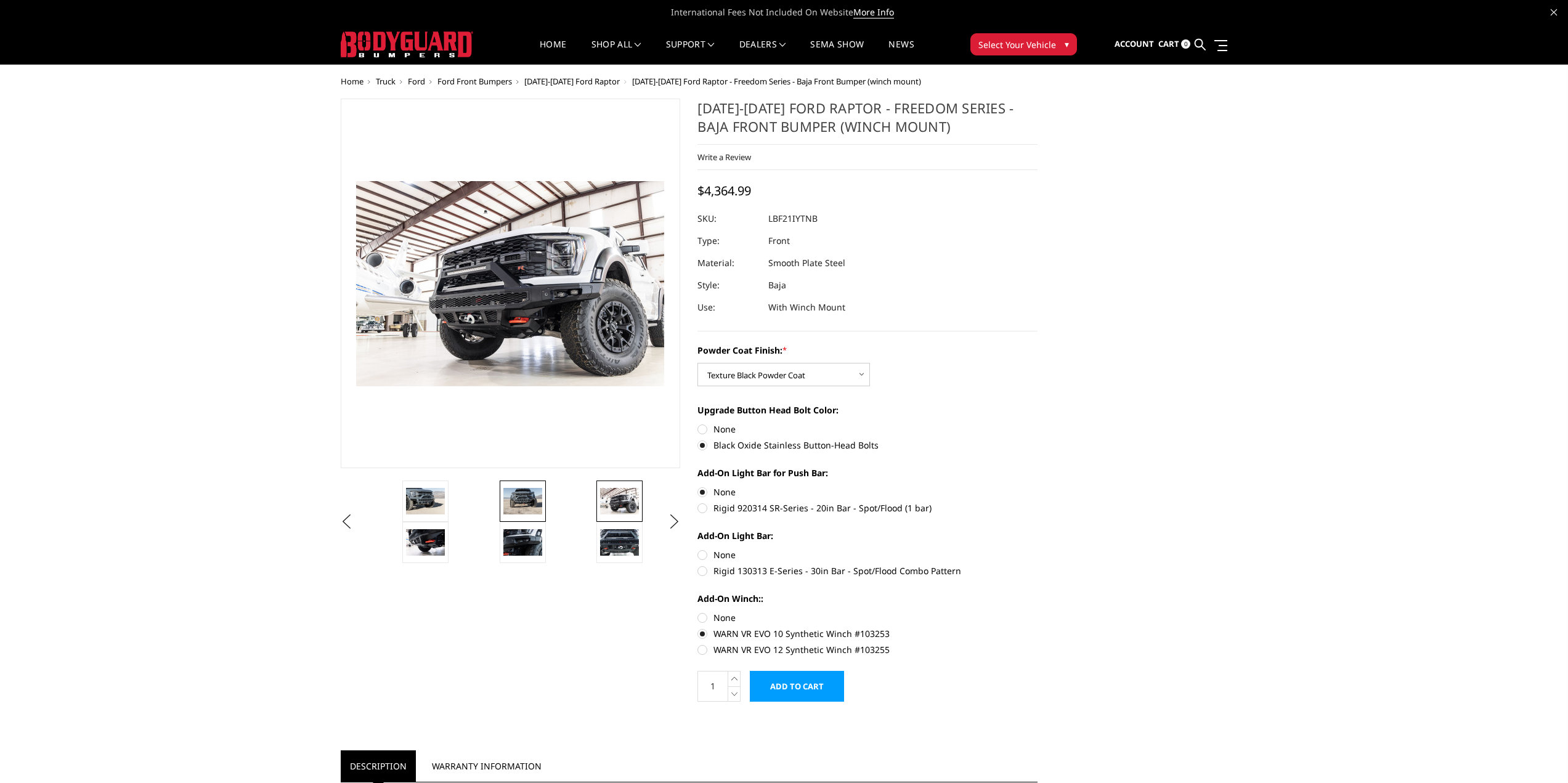
click at [524, 495] on img at bounding box center [523, 501] width 39 height 26
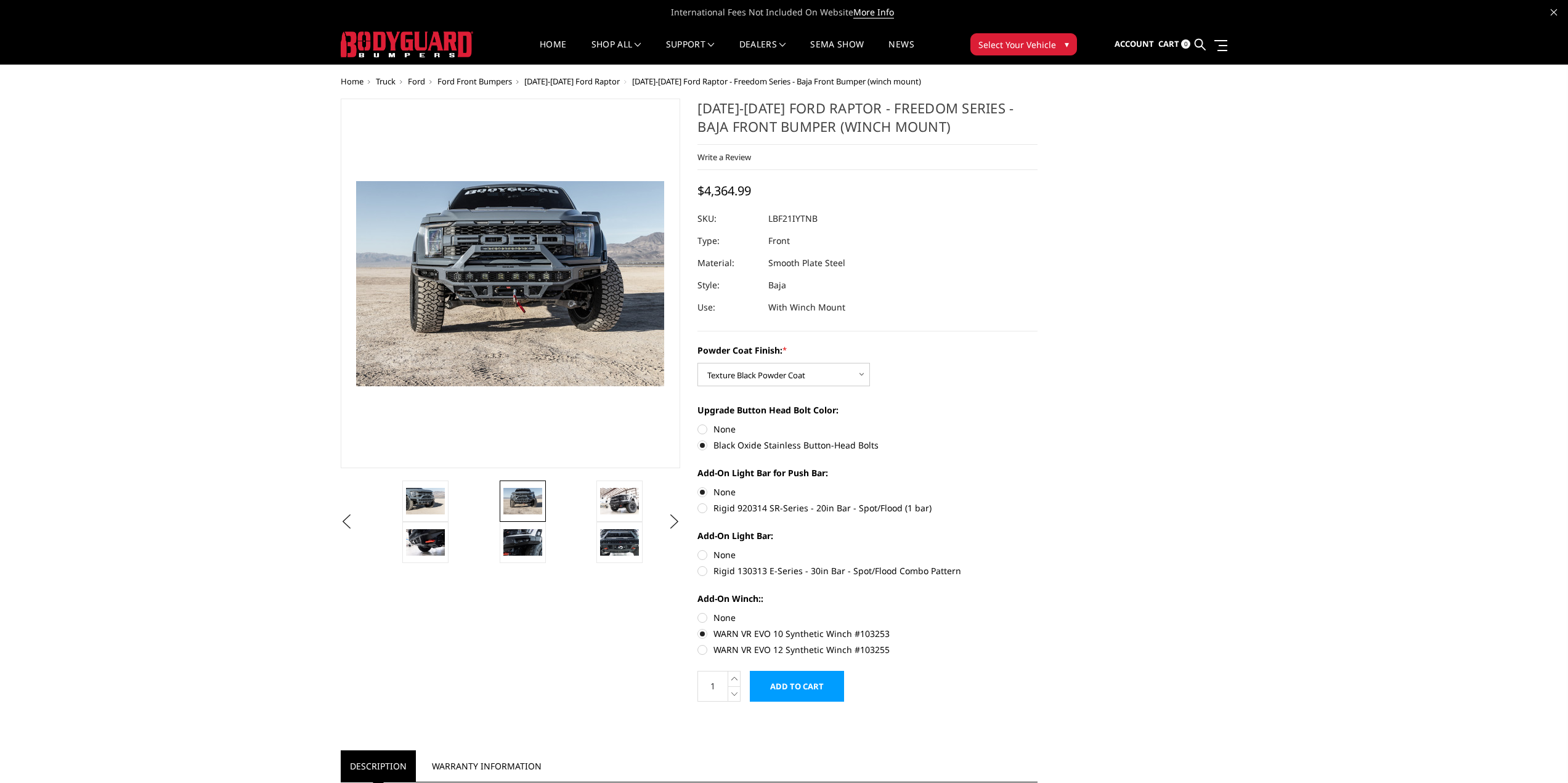
click at [529, 497] on img at bounding box center [523, 501] width 39 height 26
click at [614, 488] on img at bounding box center [619, 501] width 39 height 26
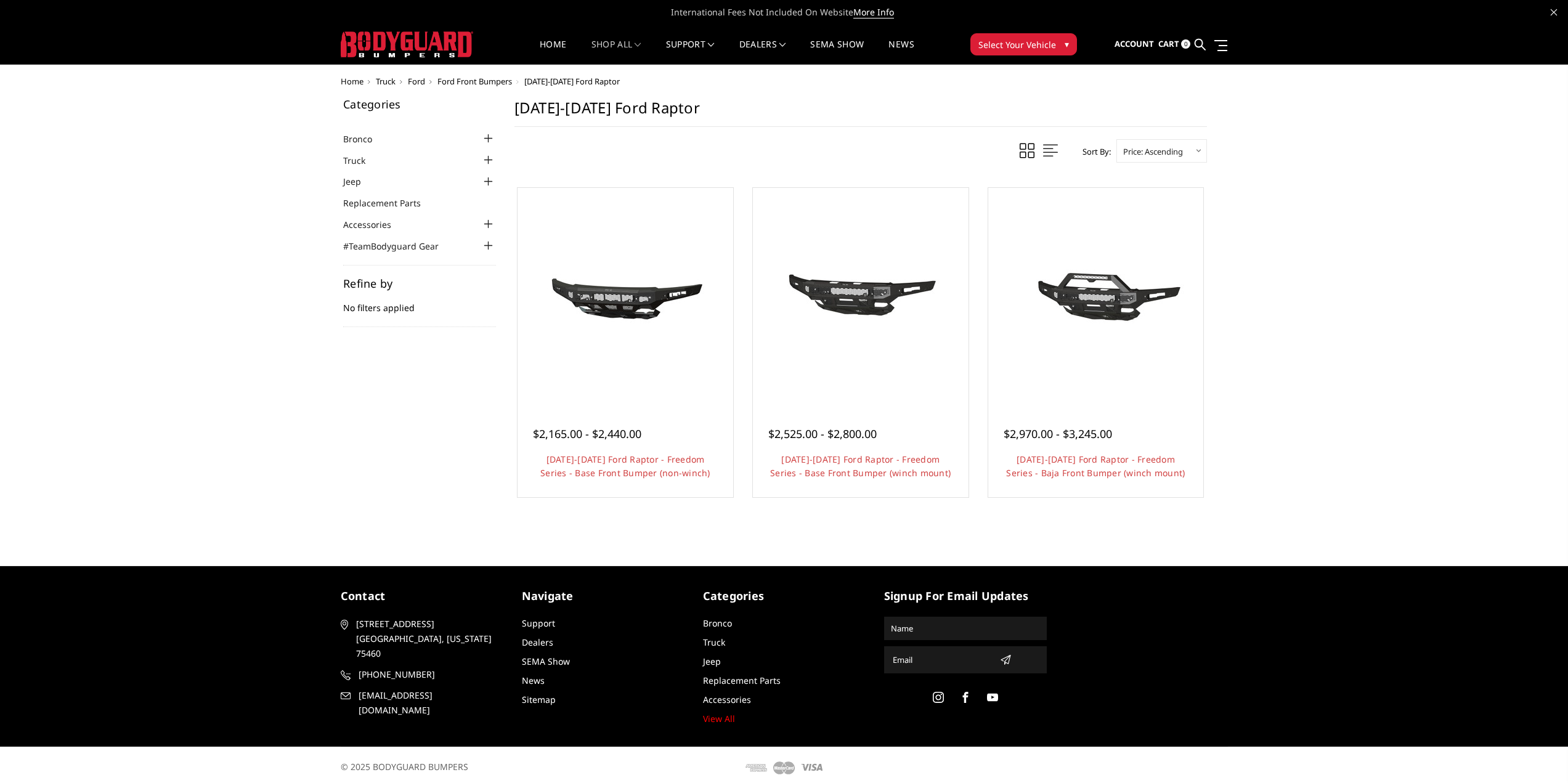
click at [477, 82] on span "Ford Front Bumpers" at bounding box center [474, 81] width 75 height 11
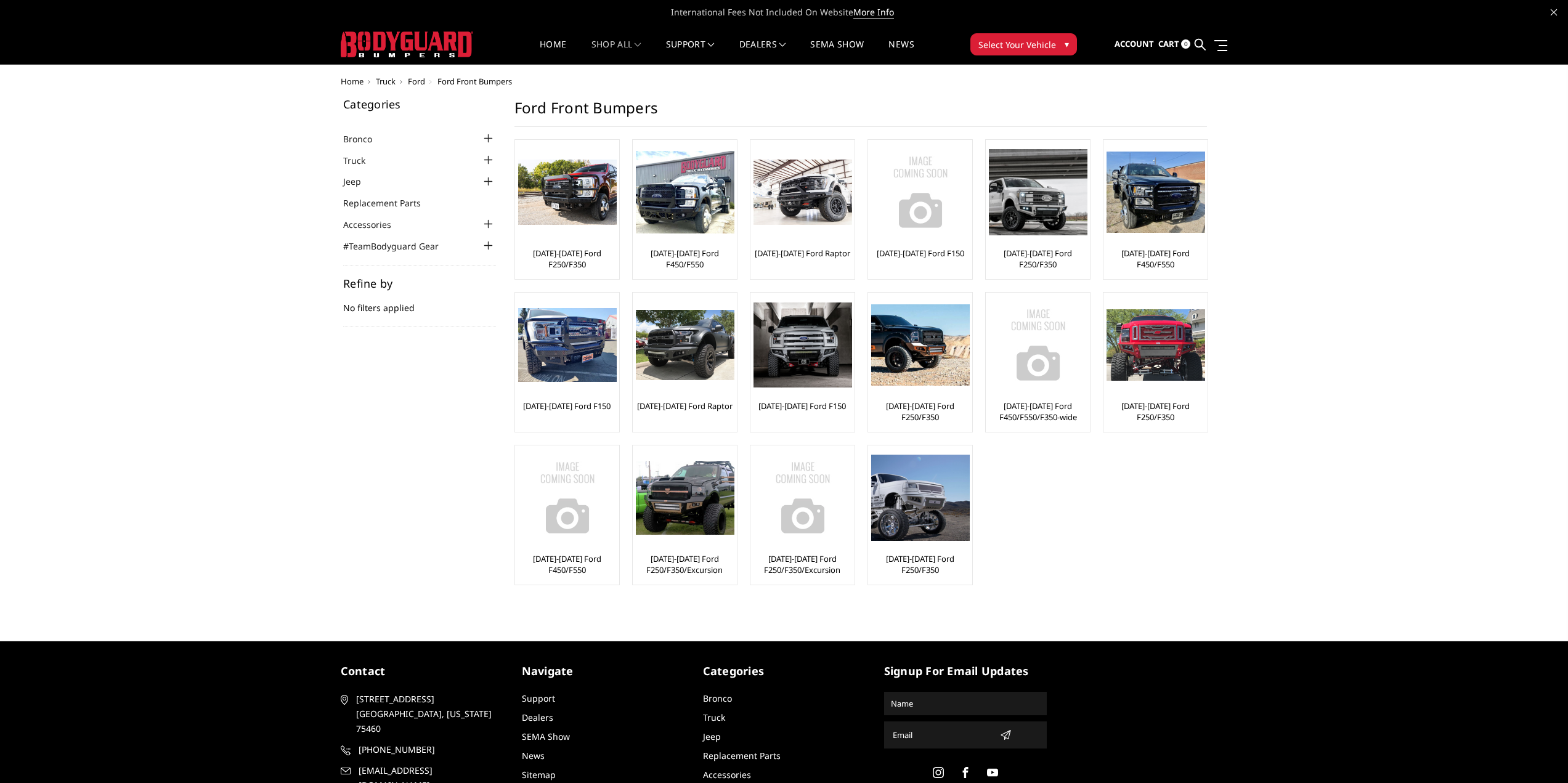
click at [412, 79] on span "Ford" at bounding box center [416, 81] width 17 height 11
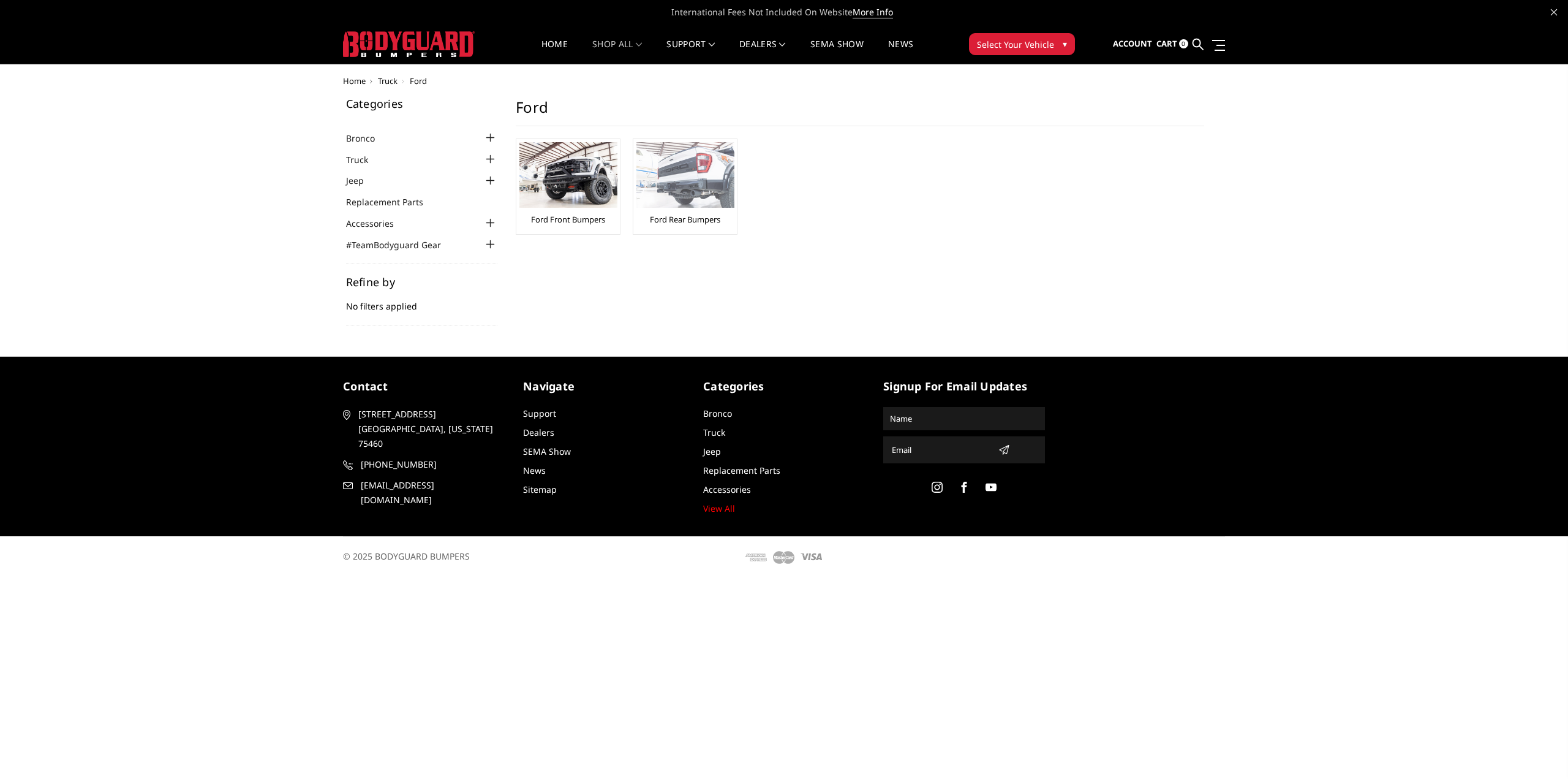
click at [699, 196] on img at bounding box center [686, 175] width 98 height 66
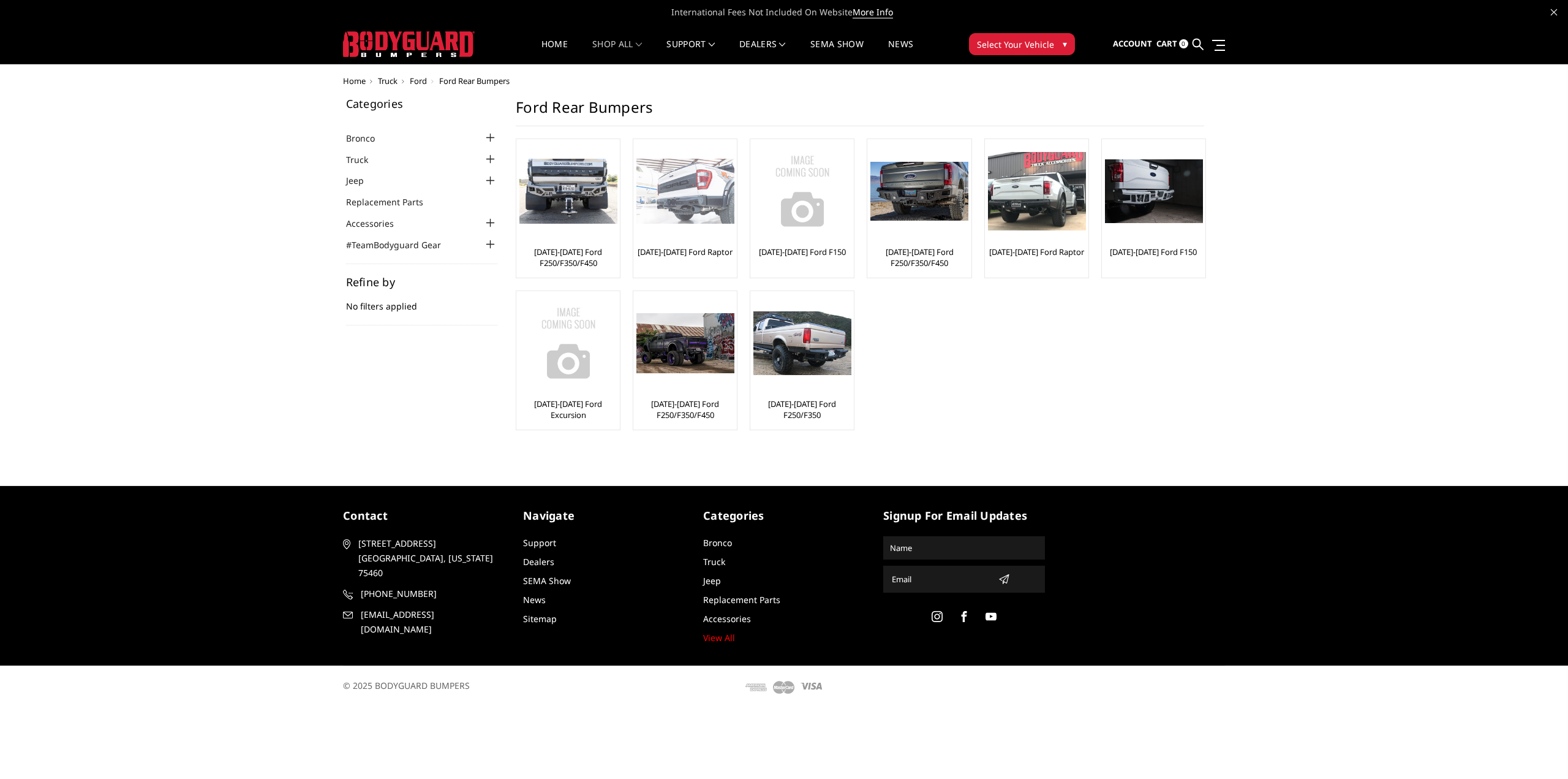
click at [687, 209] on img at bounding box center [686, 191] width 98 height 66
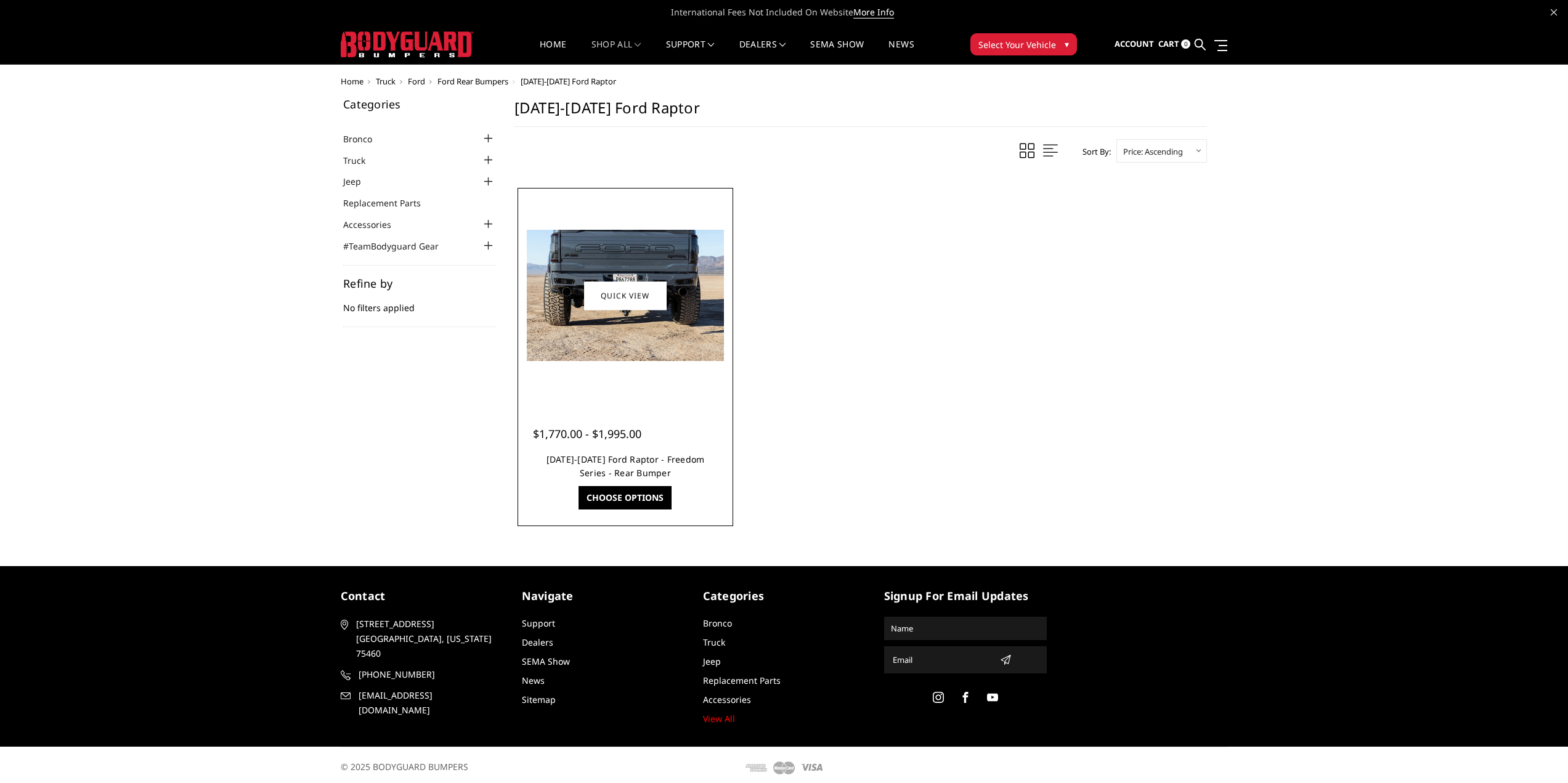
click at [631, 459] on link "[DATE]-[DATE] Ford Raptor - Freedom Series - Rear Bumper" at bounding box center [625, 466] width 158 height 25
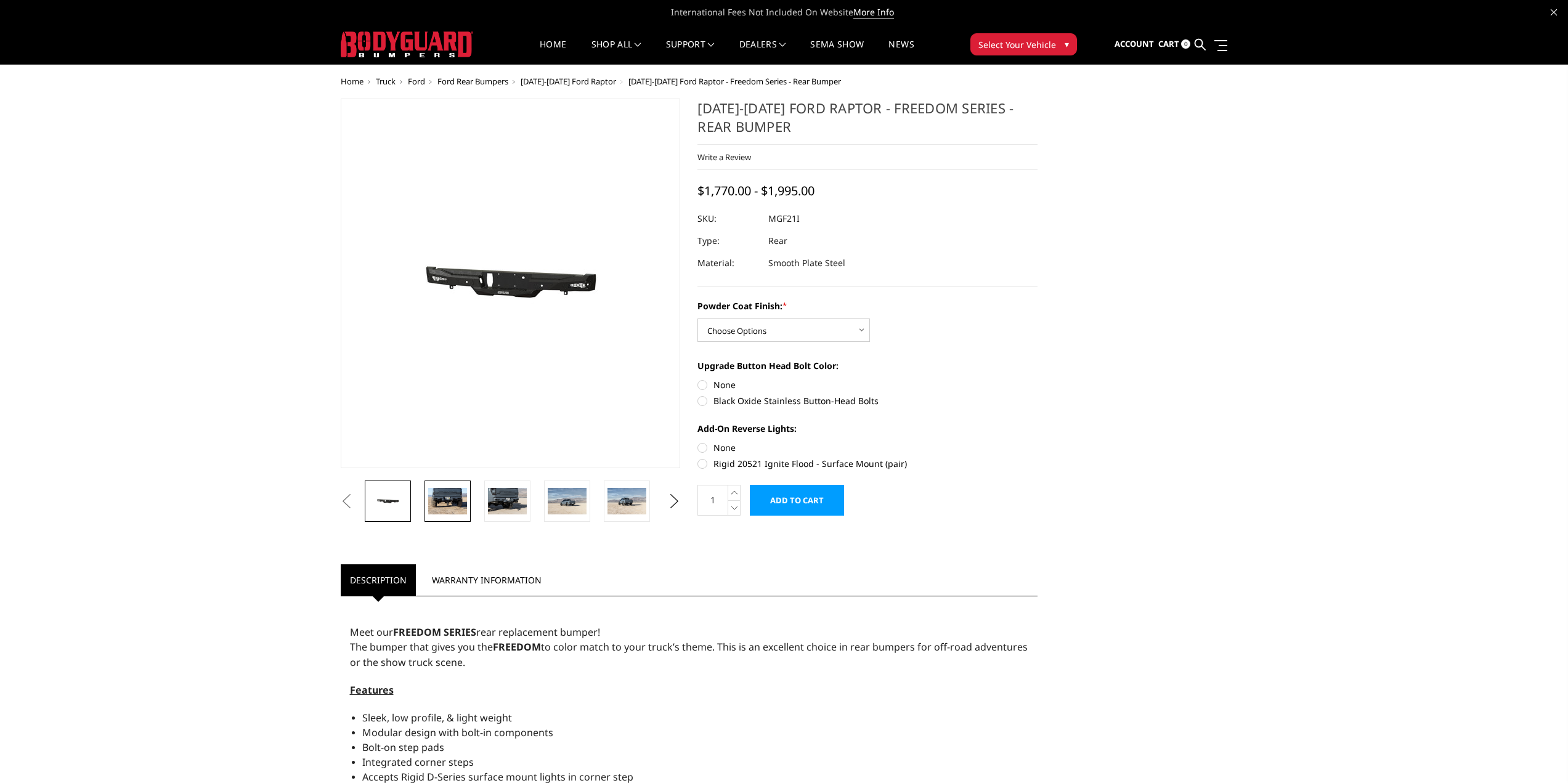
click at [444, 499] on img at bounding box center [447, 501] width 39 height 26
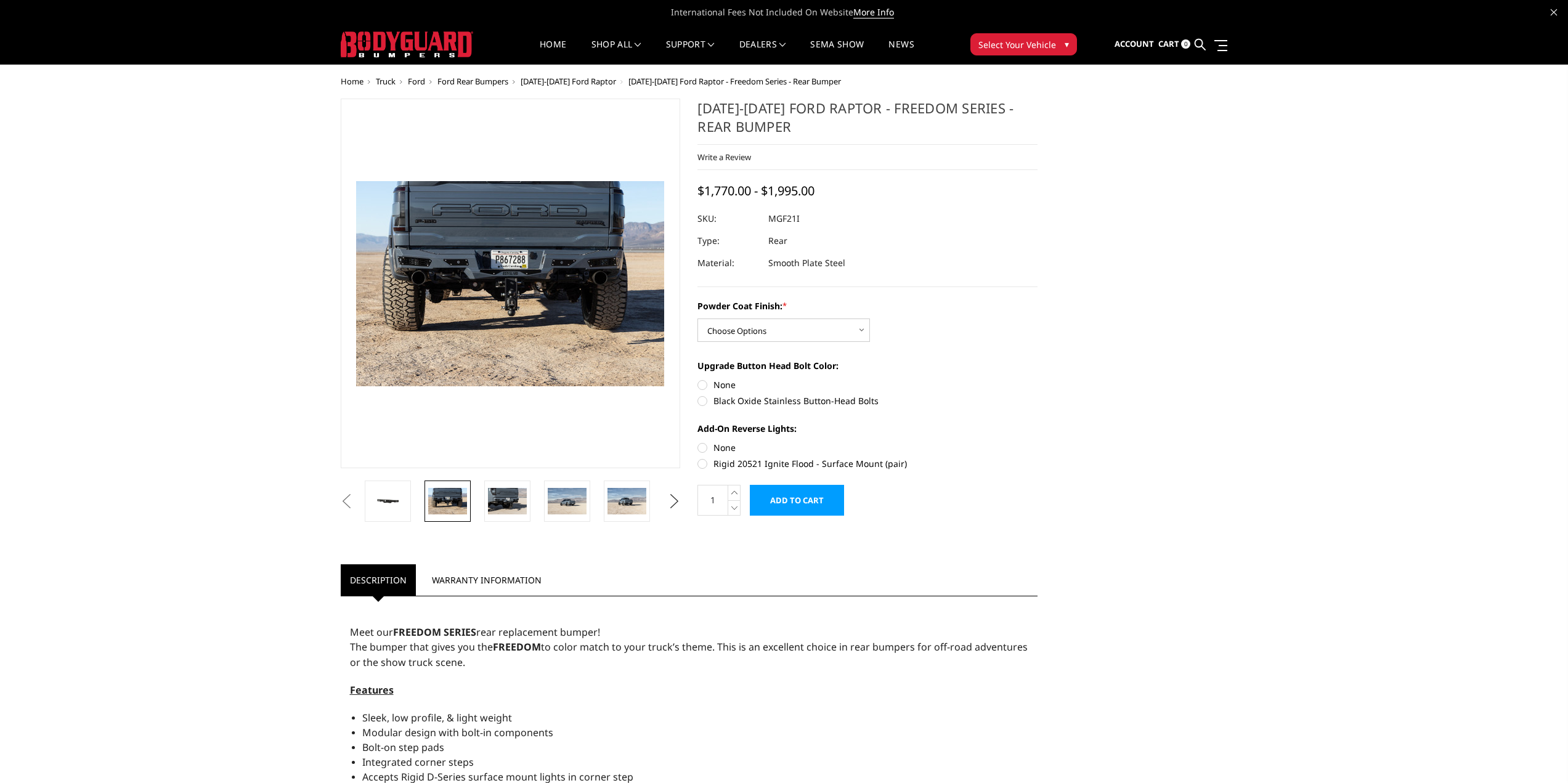
click at [674, 506] on button "Next" at bounding box center [673, 501] width 18 height 18
click at [557, 499] on img at bounding box center [567, 501] width 39 height 26
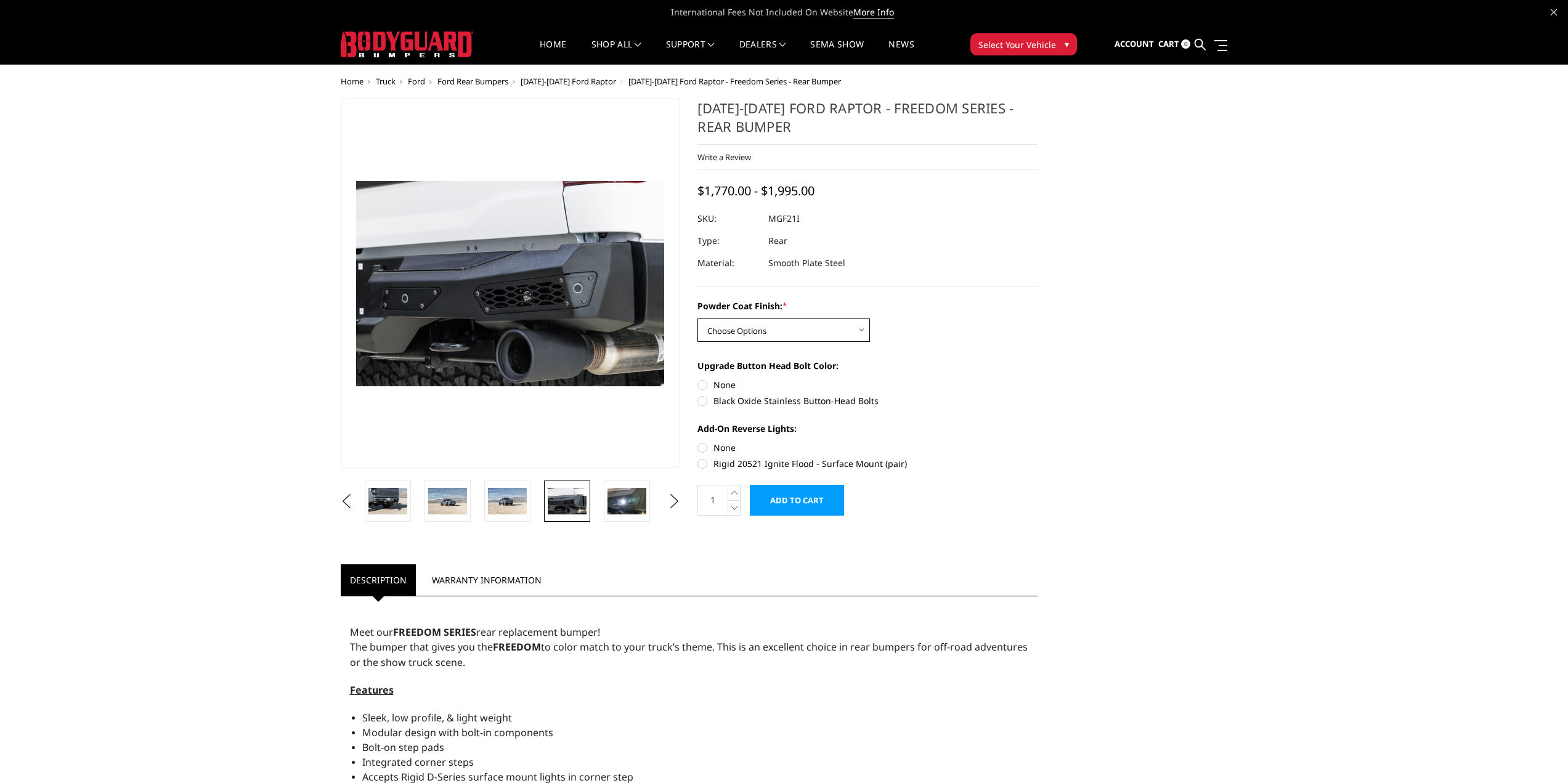
click at [862, 327] on select "Choose Options Bare Metal Texture Black Powder Coat" at bounding box center [784, 330] width 173 height 23
click at [1106, 449] on div "Previous Next" at bounding box center [784, 668] width 904 height 1138
click at [1276, 444] on div "Home Truck [PERSON_NAME] Rear Bumpers [DATE]-[DATE] Ford Raptor [DATE]-[DATE] F…" at bounding box center [784, 656] width 1568 height 1159
